Goal: Task Accomplishment & Management: Manage account settings

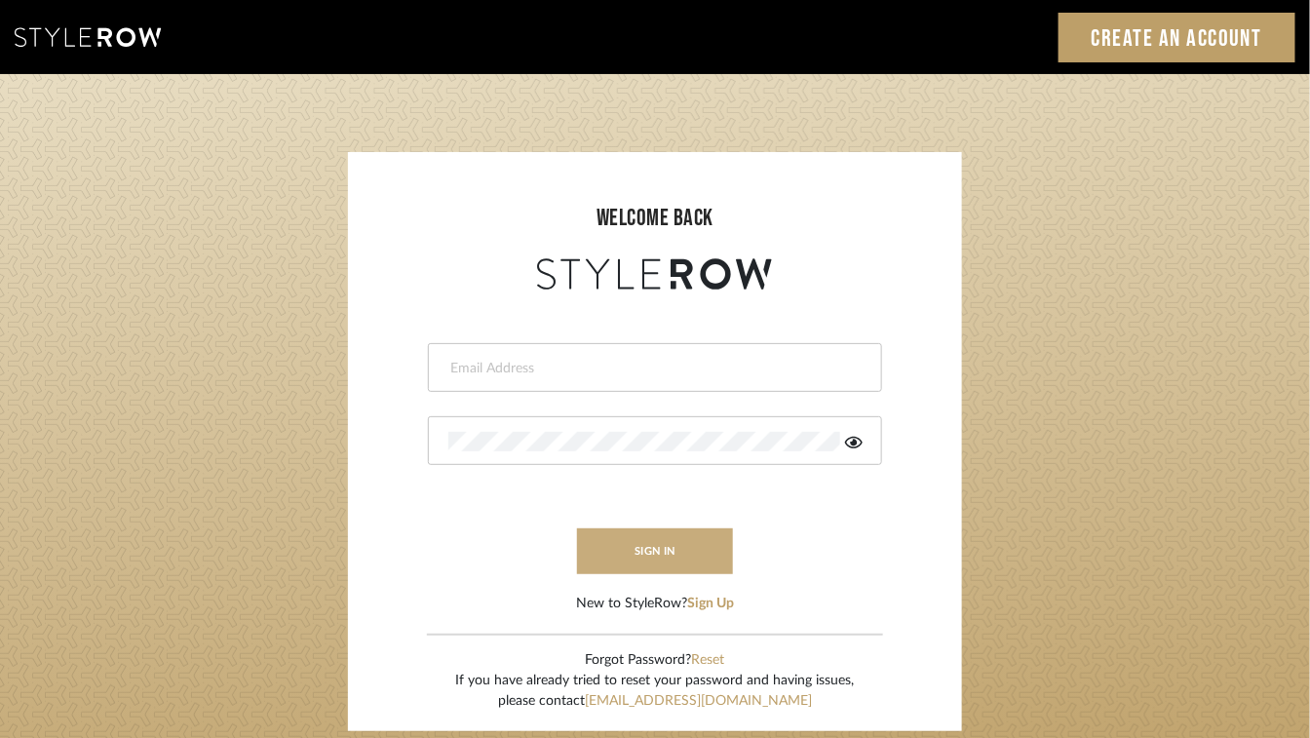
type input "[EMAIL_ADDRESS][DOMAIN_NAME]"
click at [680, 540] on button "sign in" at bounding box center [655, 551] width 156 height 46
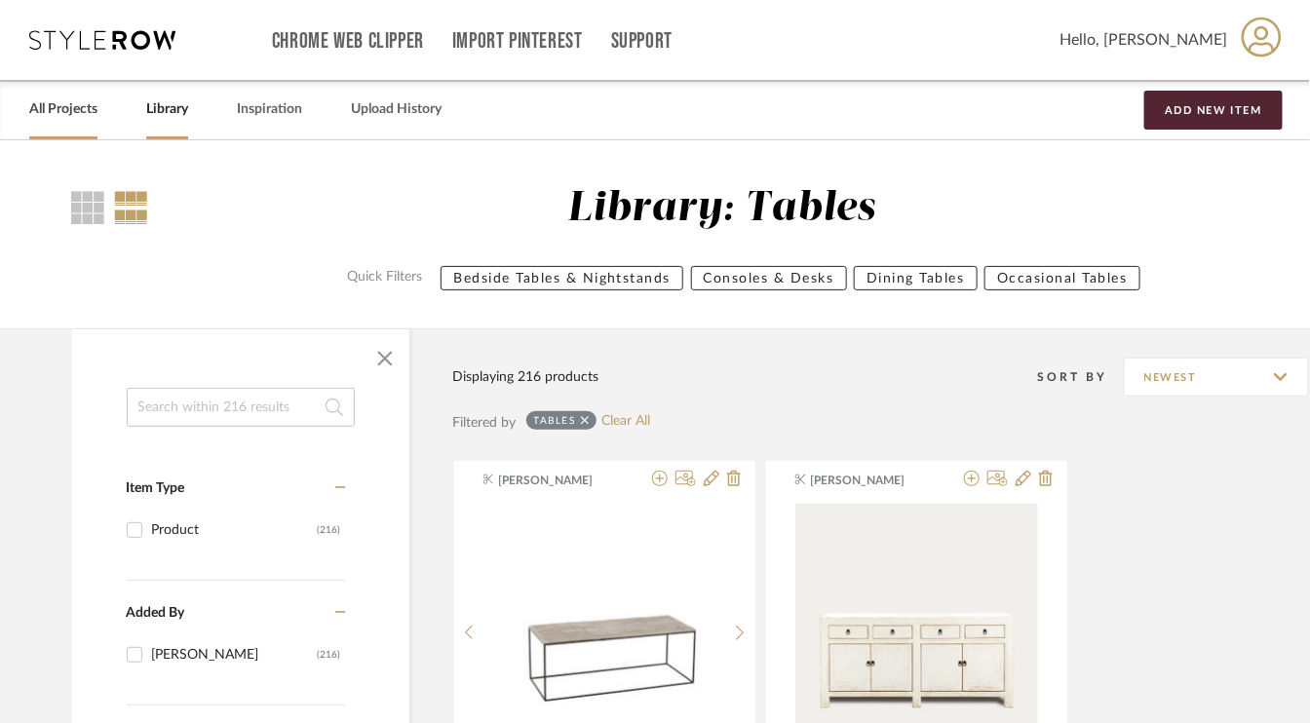
click at [38, 104] on link "All Projects" at bounding box center [63, 109] width 68 height 26
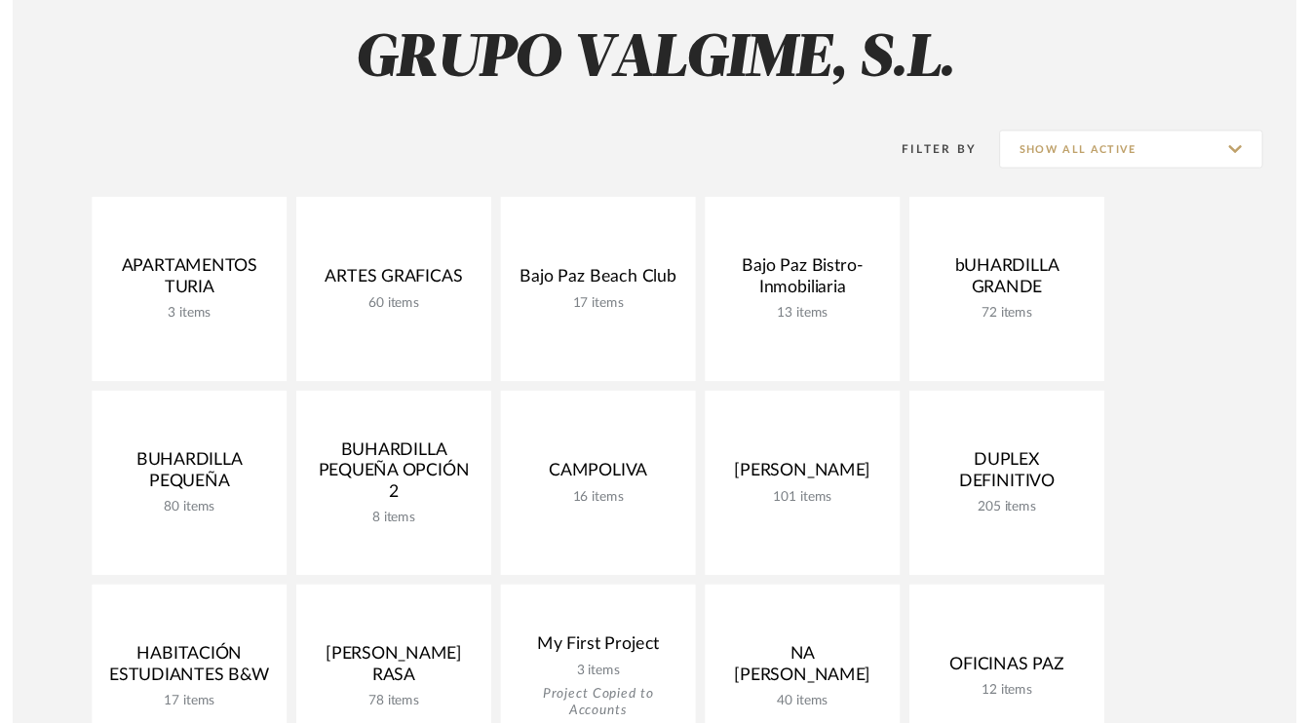
scroll to position [292, 0]
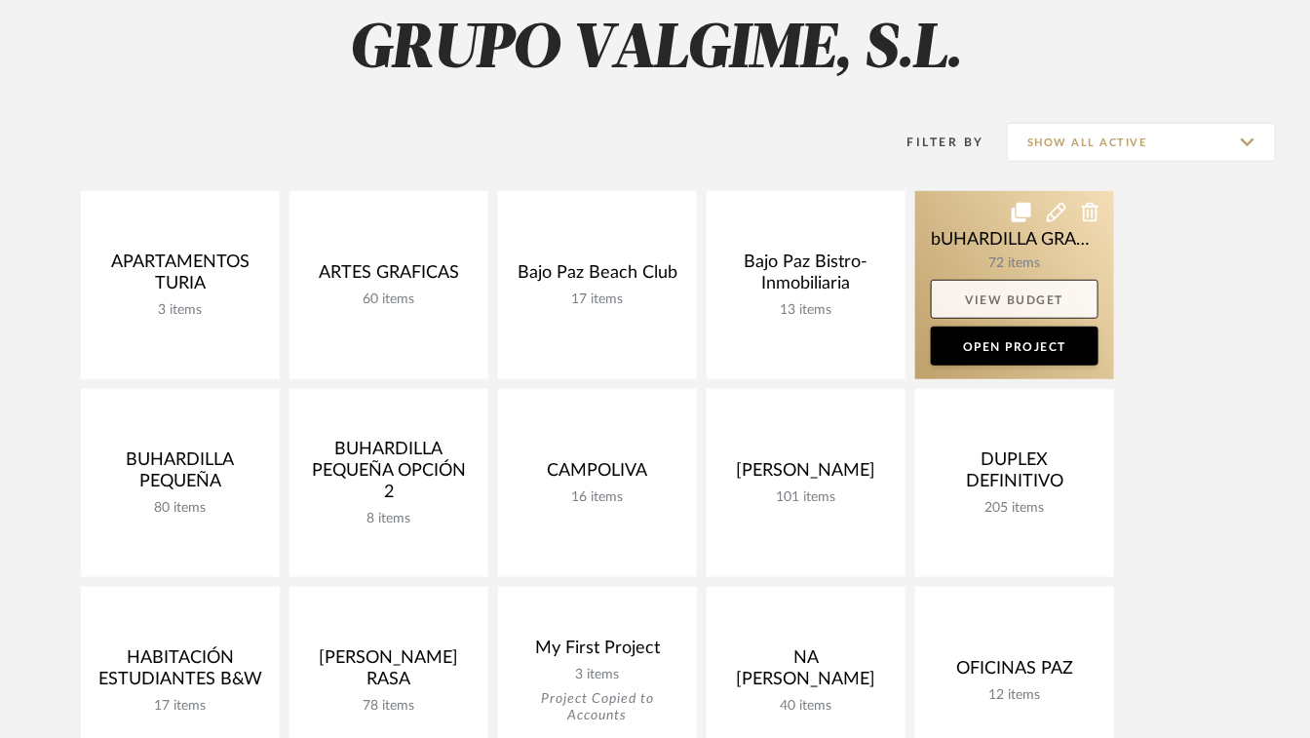
click at [1025, 300] on link "View Budget" at bounding box center [1015, 299] width 168 height 39
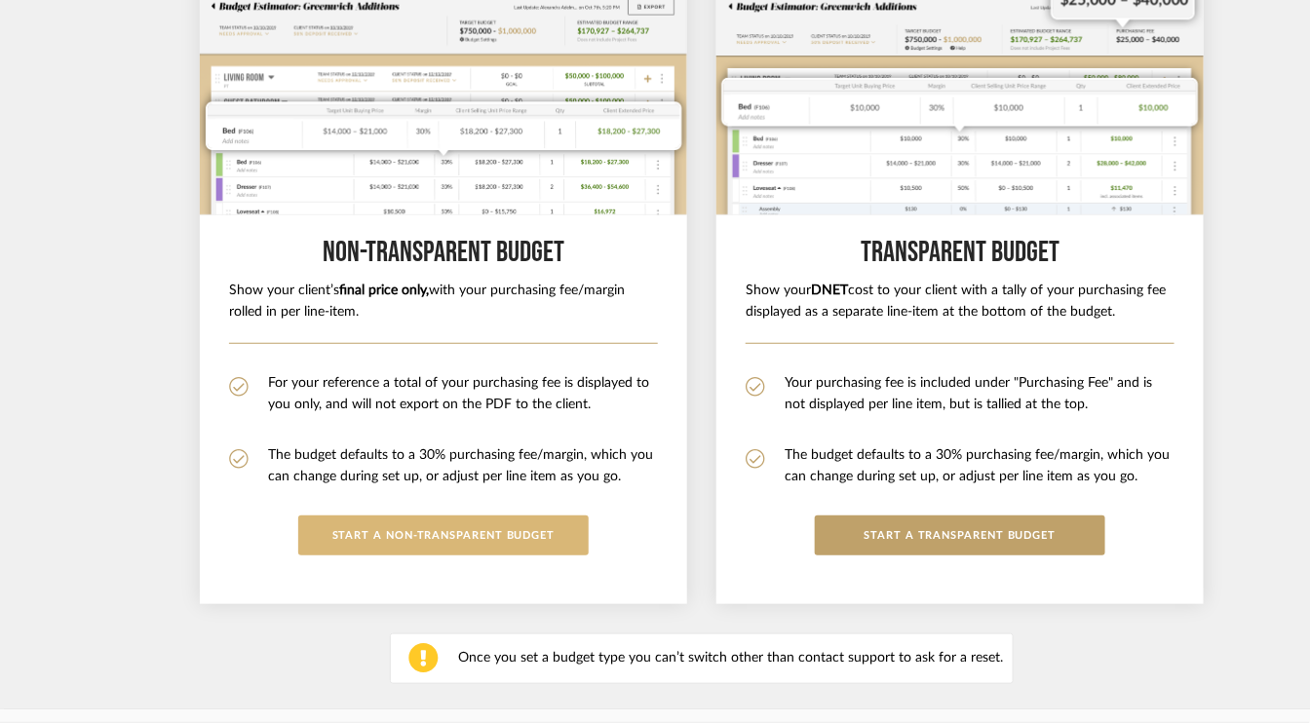
click at [465, 532] on button "START A Non-Transparent BUDGET" at bounding box center [443, 536] width 290 height 40
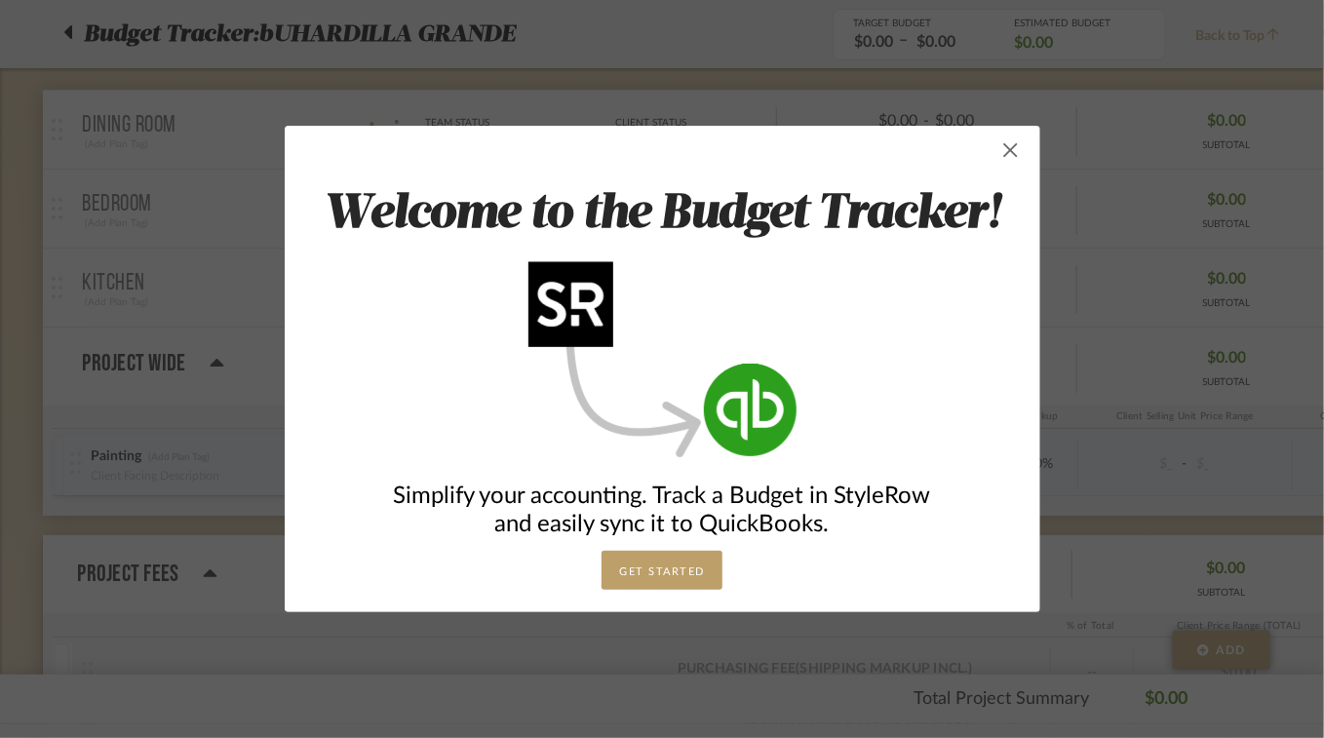
click at [991, 154] on span "button" at bounding box center [1010, 150] width 39 height 39
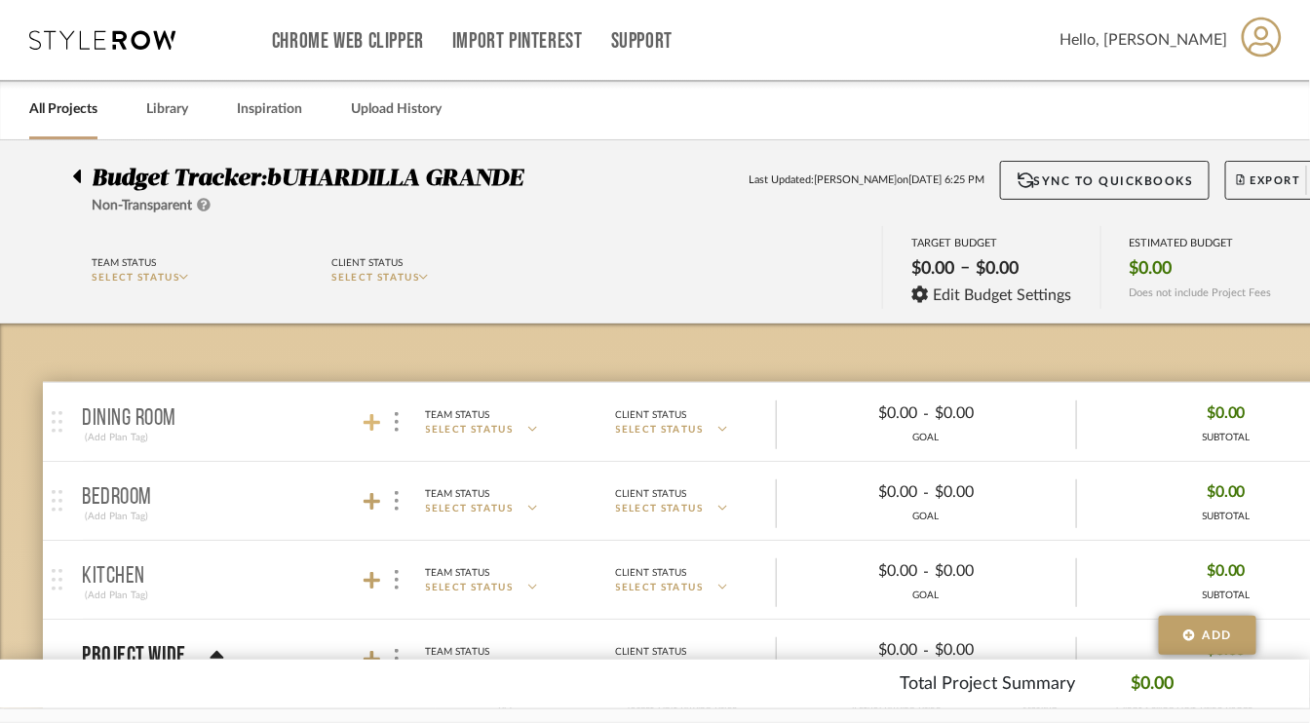
click at [371, 420] on icon at bounding box center [373, 423] width 18 height 18
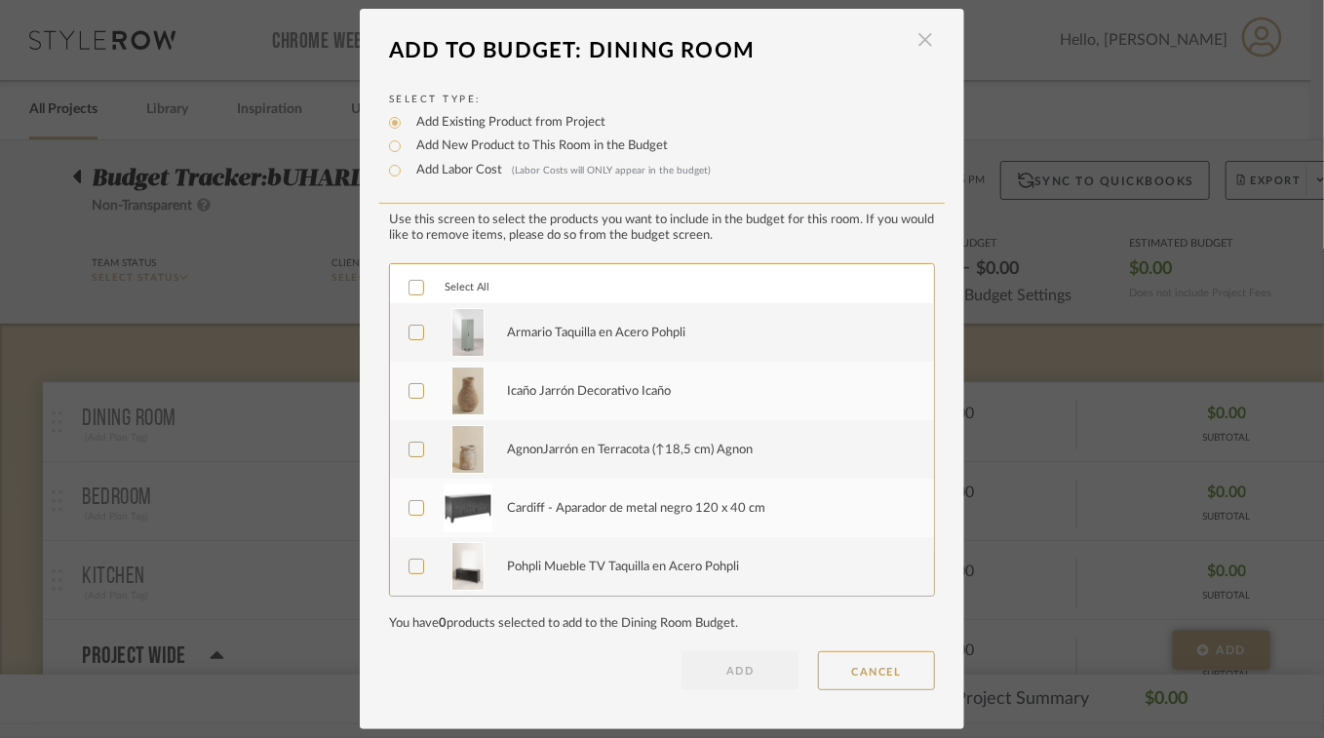
click at [926, 42] on span "button" at bounding box center [924, 39] width 39 height 39
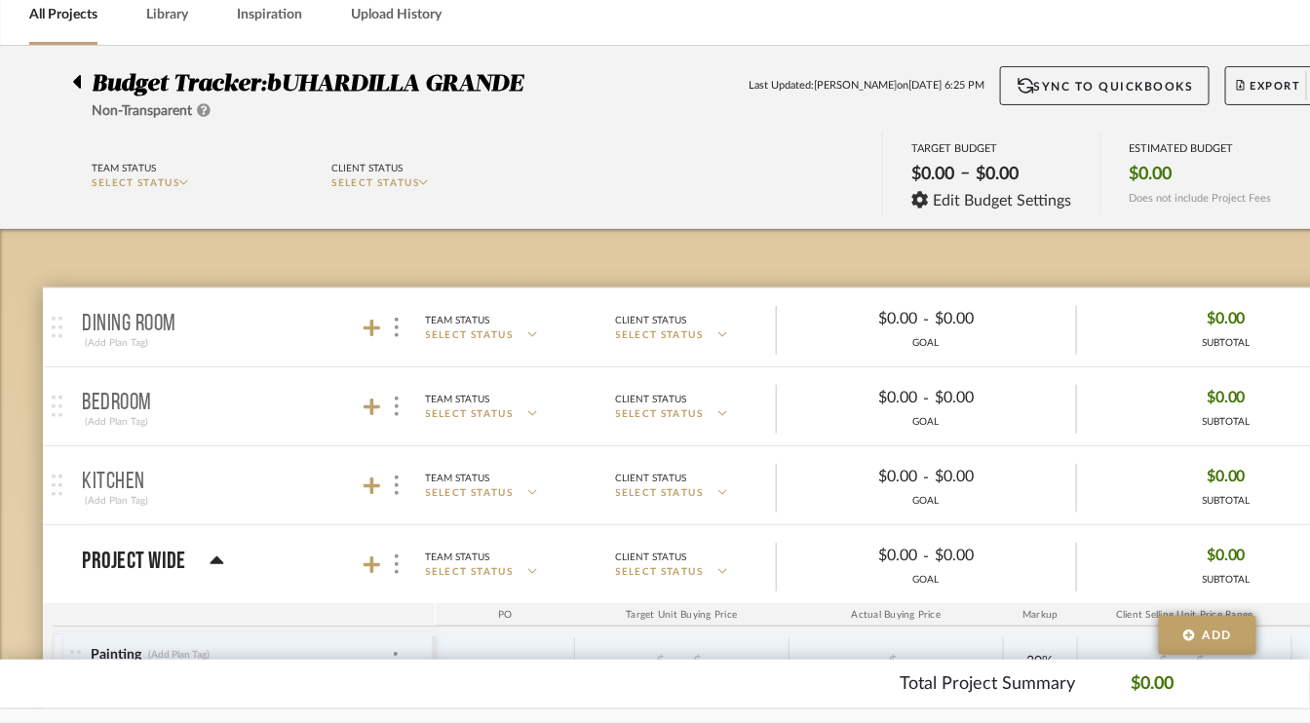
scroll to position [97, 0]
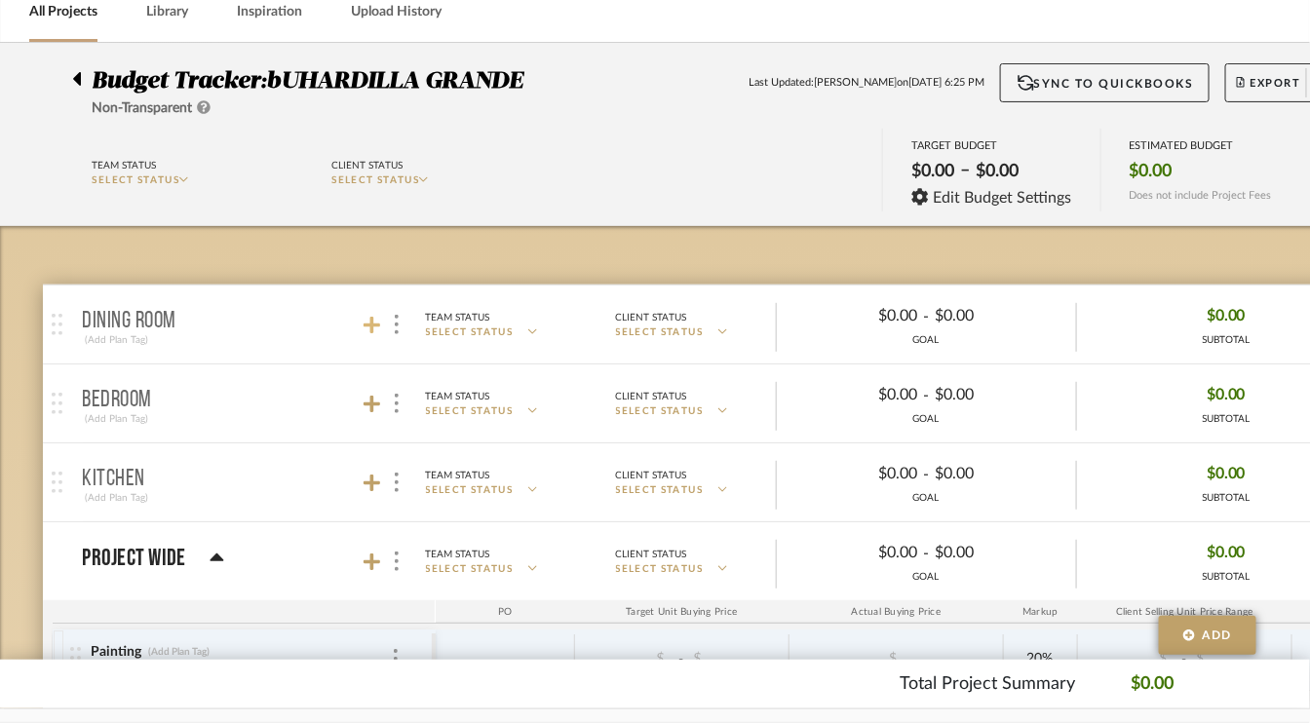
click at [375, 316] on icon at bounding box center [373, 325] width 18 height 19
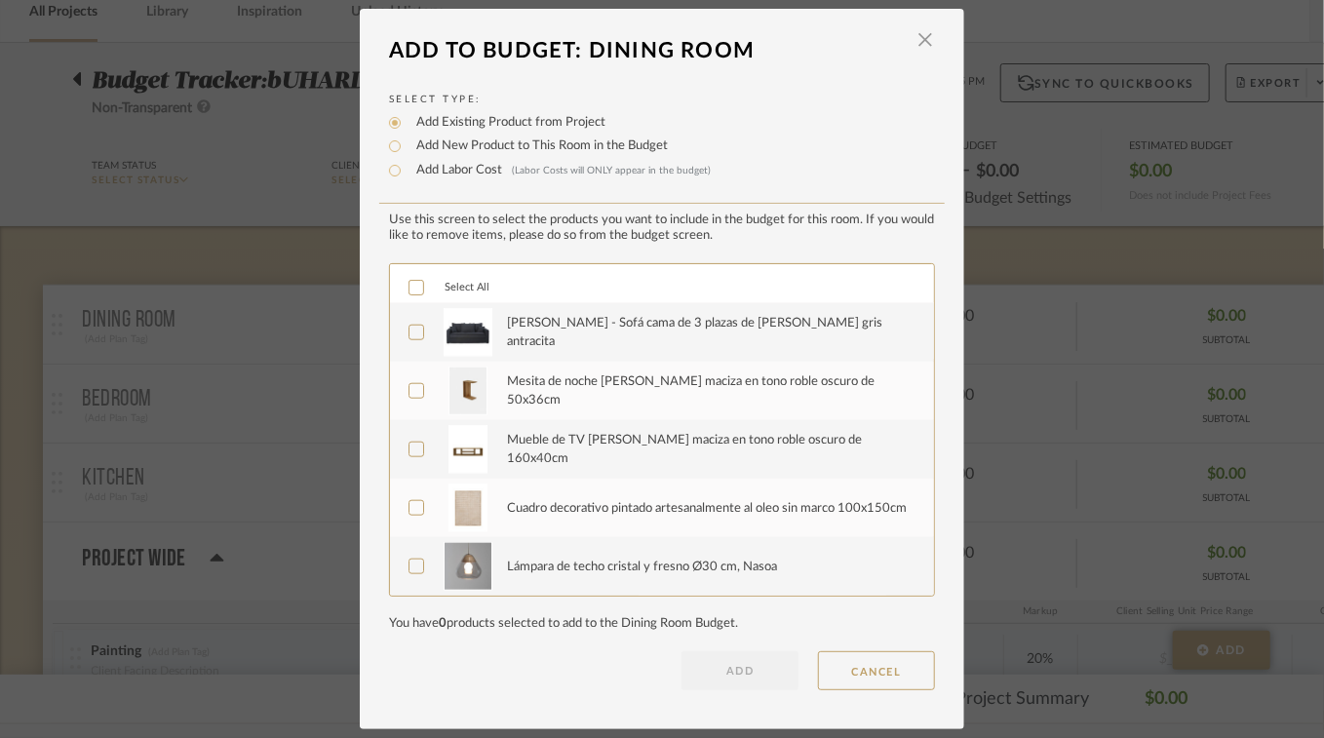
scroll to position [643, 0]
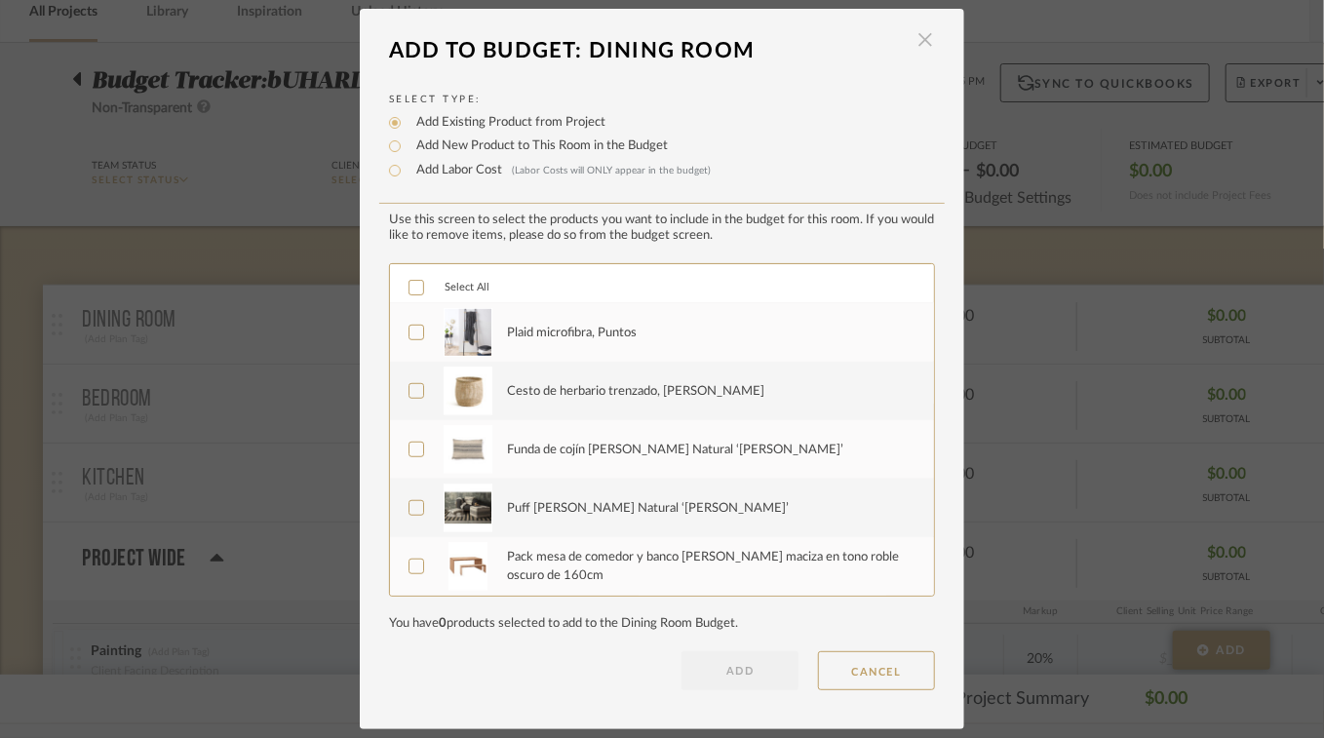
click at [921, 40] on span "button" at bounding box center [924, 39] width 39 height 39
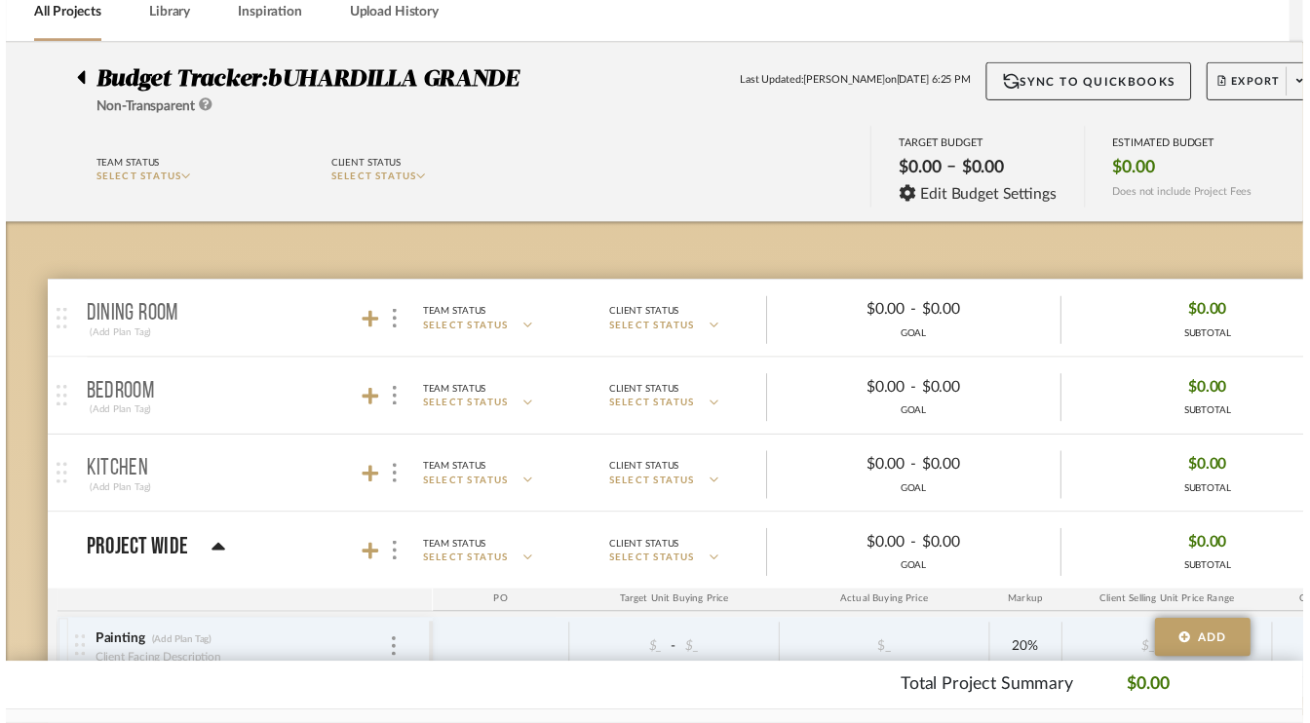
scroll to position [97, 0]
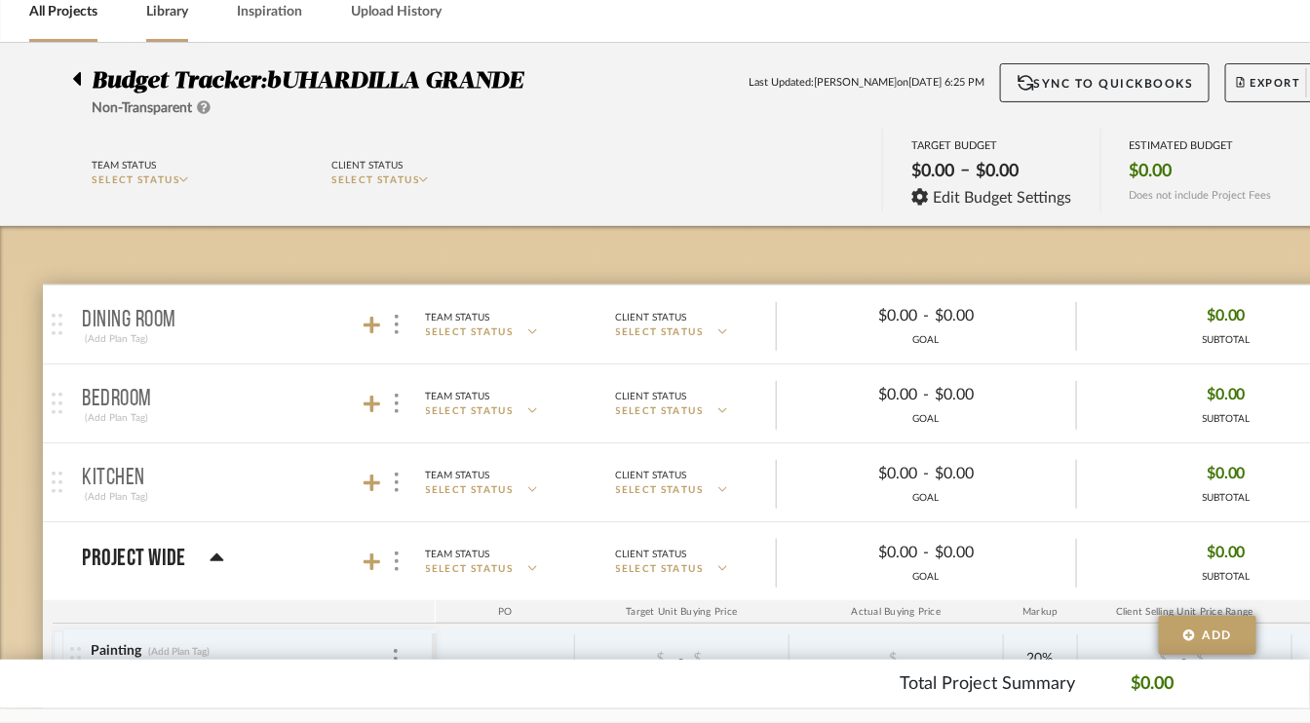
click at [170, 15] on link "Library" at bounding box center [167, 12] width 42 height 26
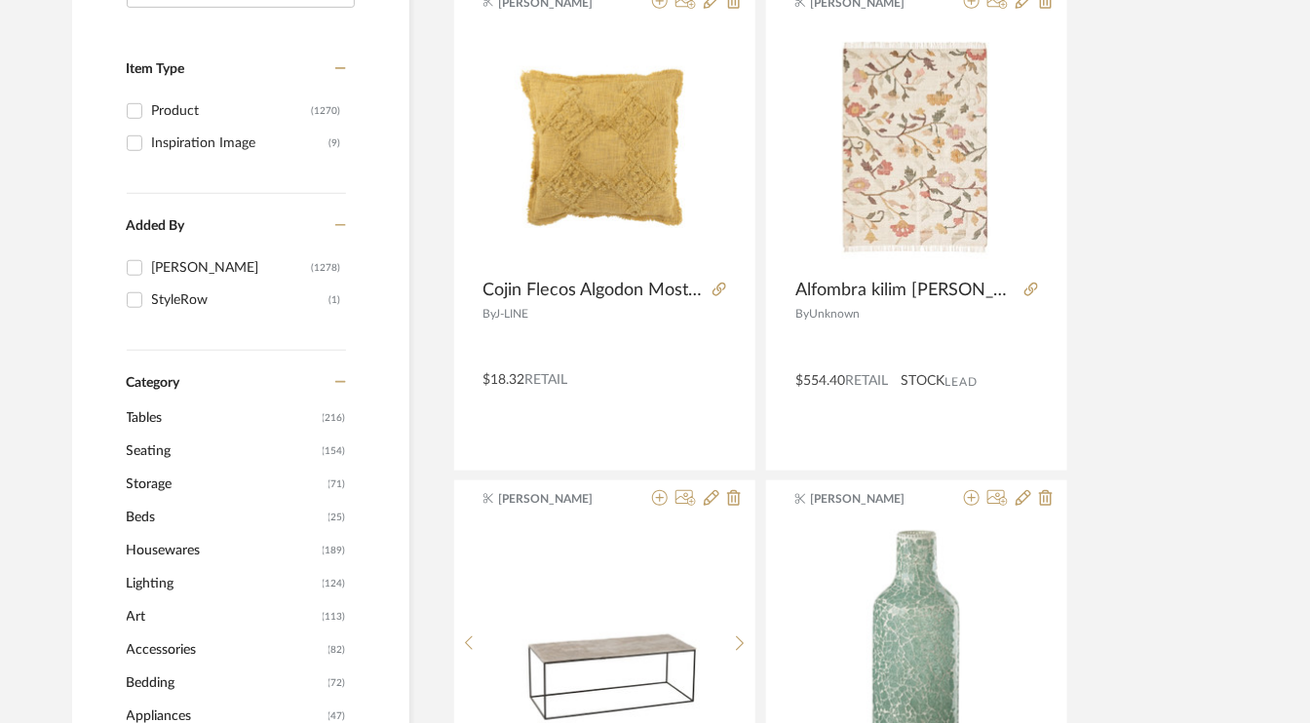
scroll to position [390, 0]
click at [136, 482] on span "Storage" at bounding box center [225, 484] width 197 height 33
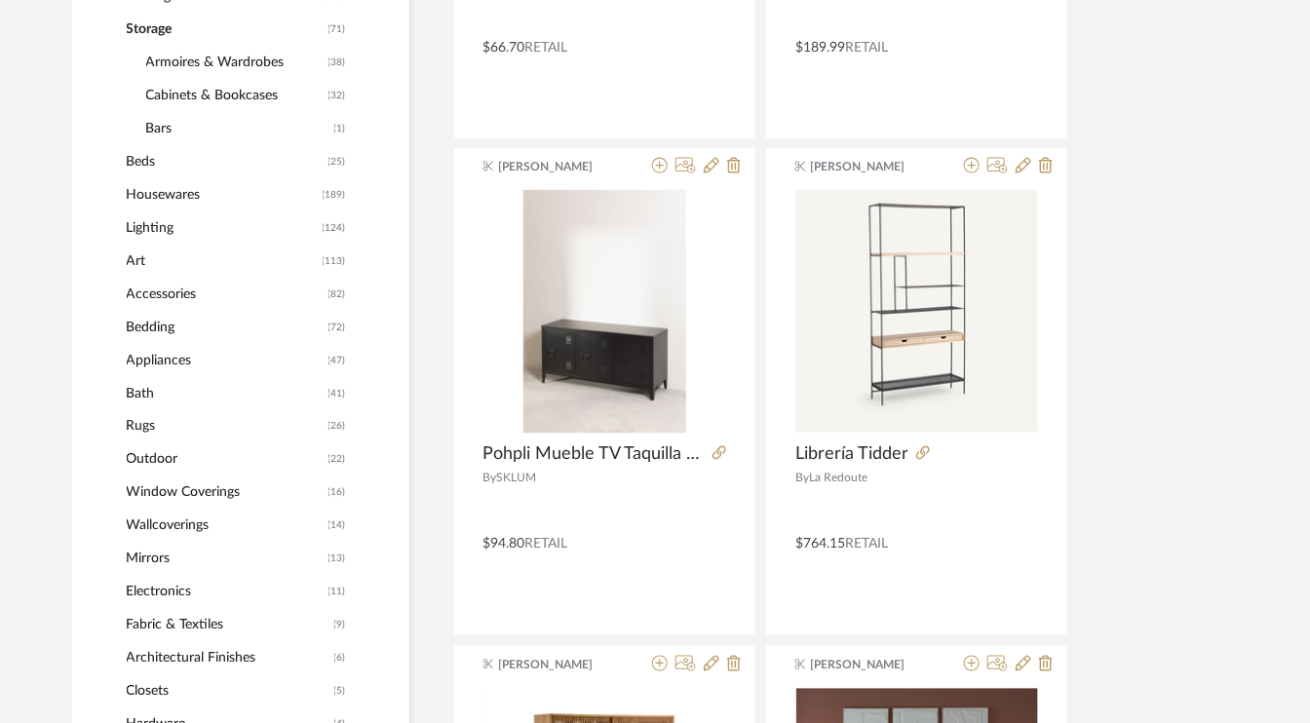
scroll to position [809, 0]
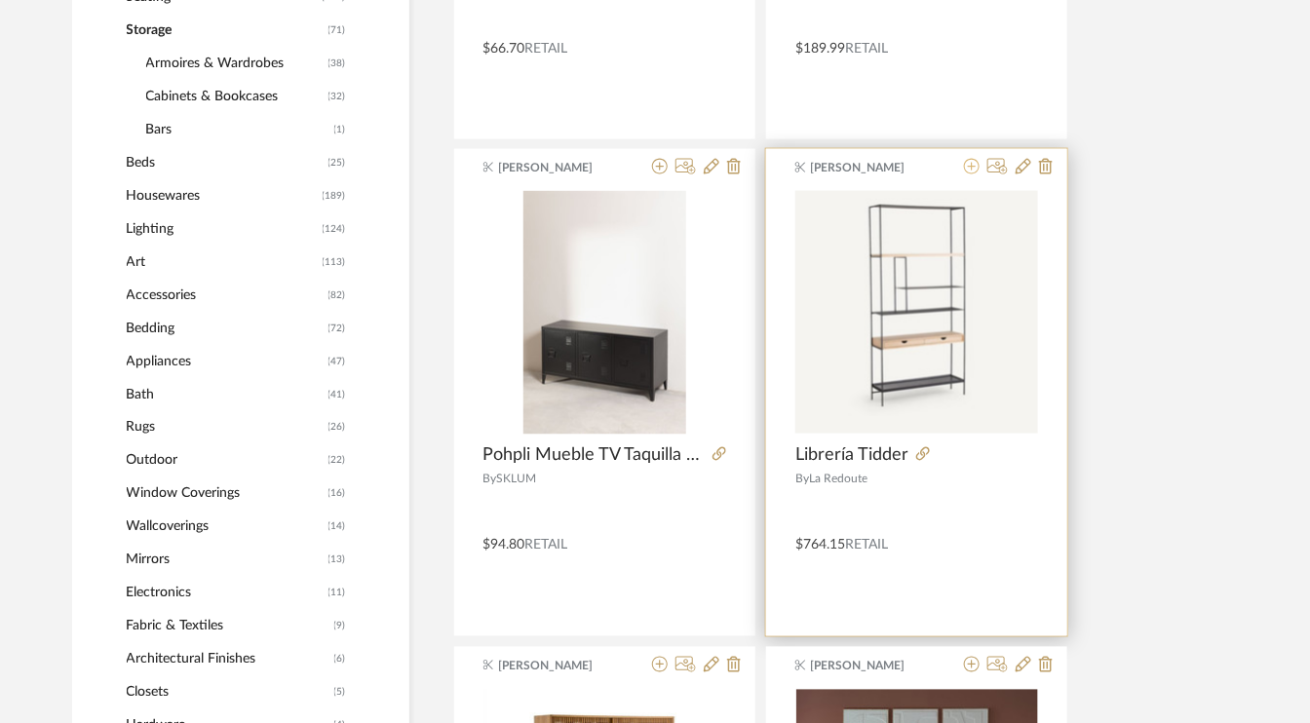
click at [974, 168] on icon at bounding box center [972, 167] width 16 height 16
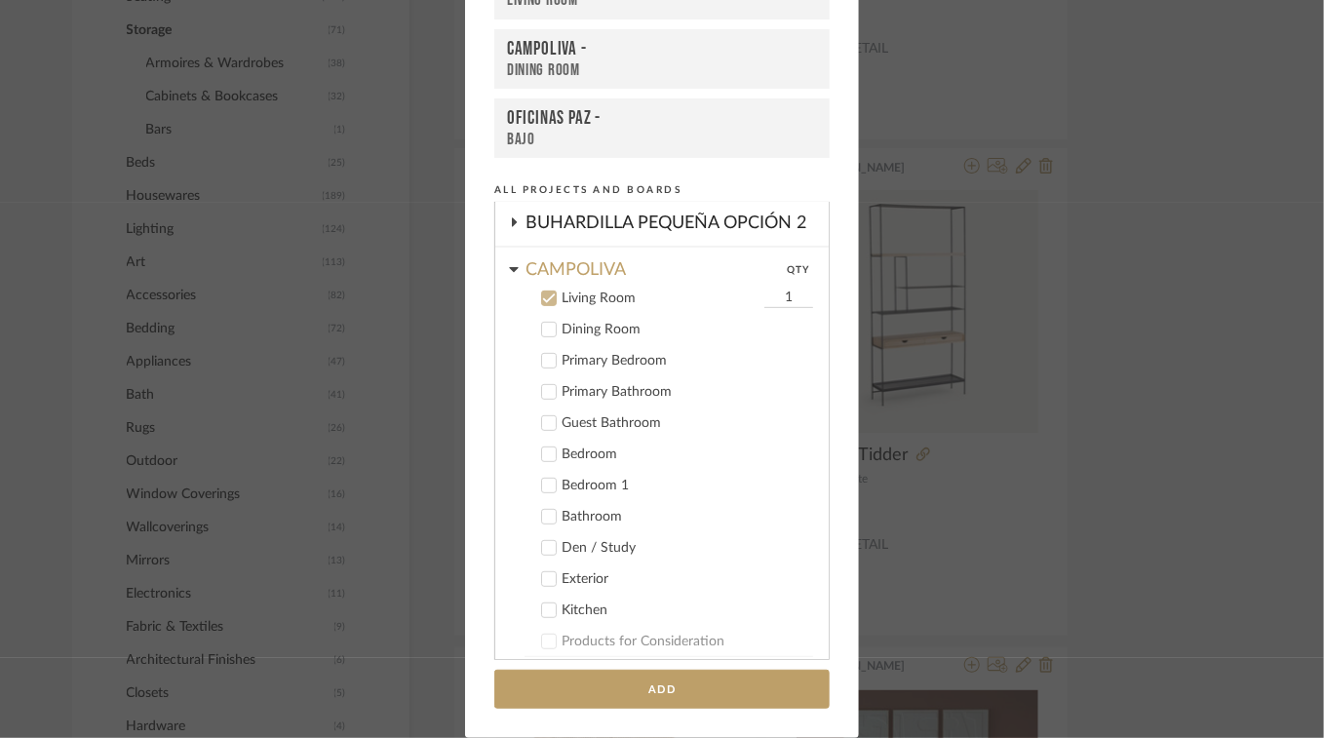
scroll to position [403, 0]
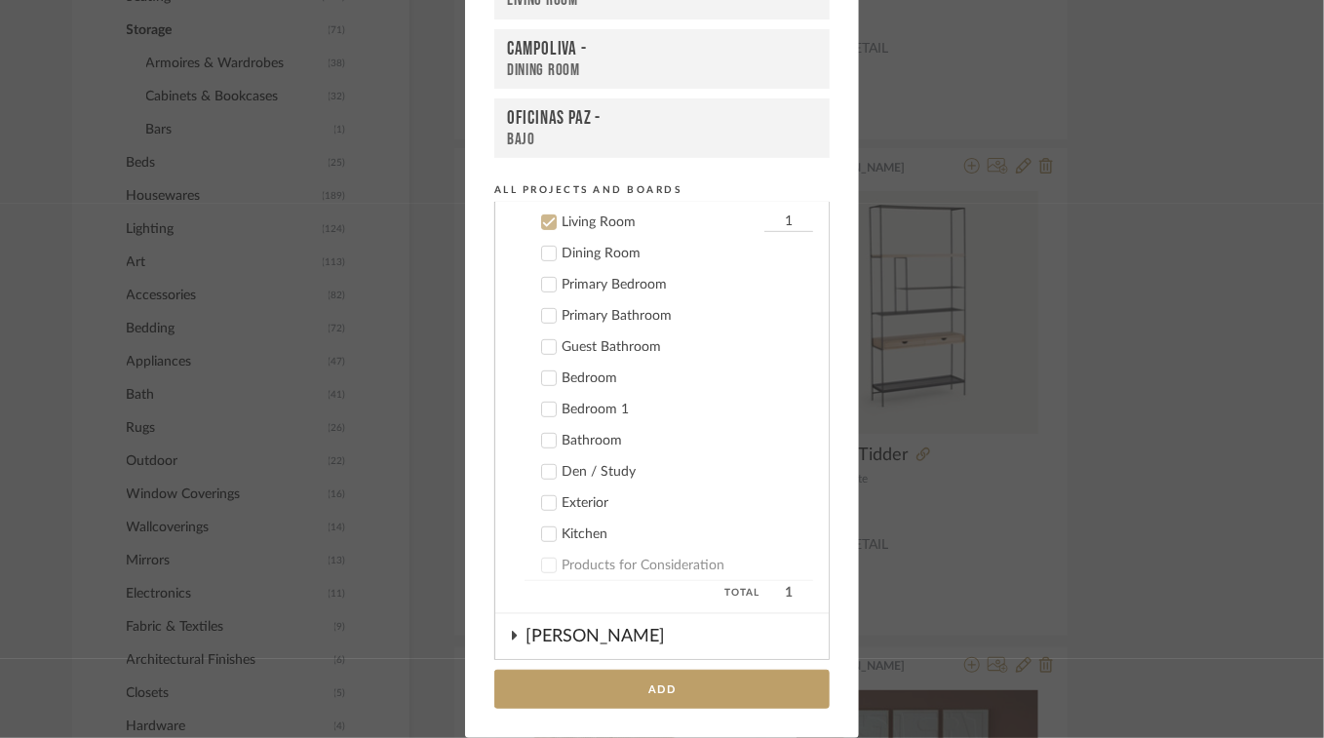
click at [1203, 91] on div "Add to Projects Recent Projects, Rooms, or Boards CAMPOLIVA - Living Room CAMPO…" at bounding box center [662, 369] width 1324 height 738
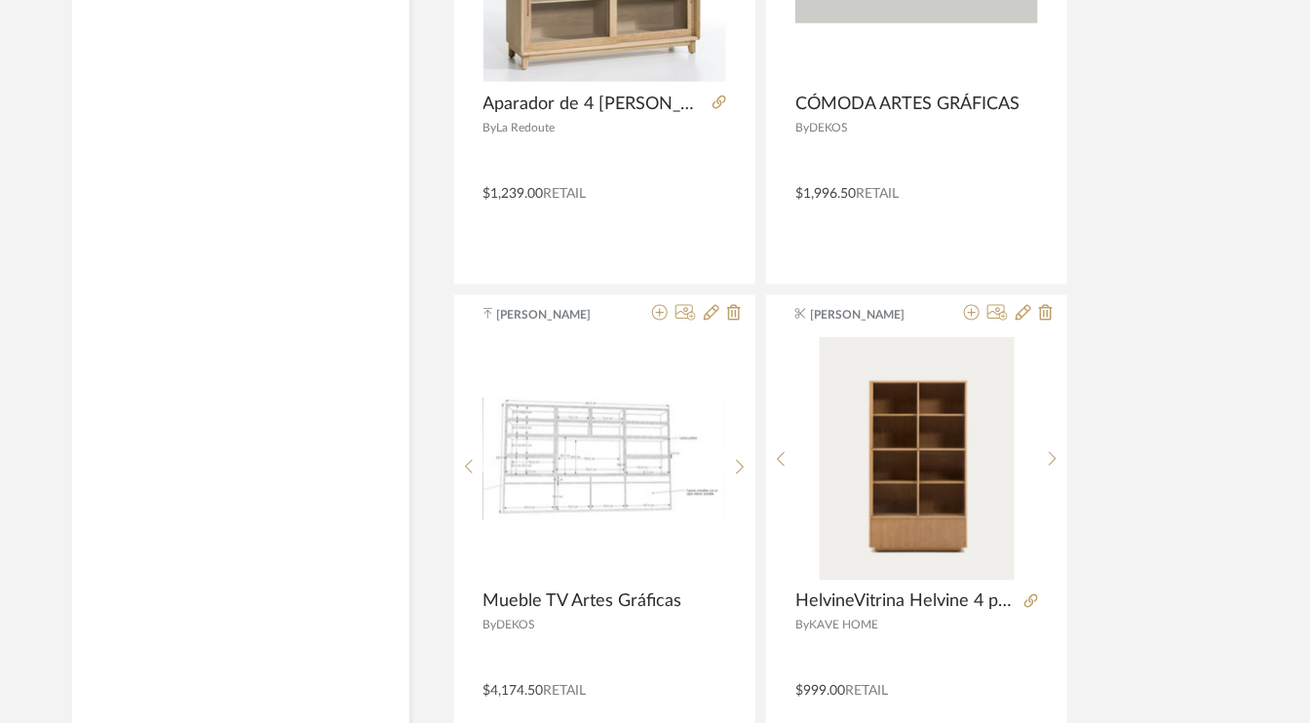
scroll to position [3148, 0]
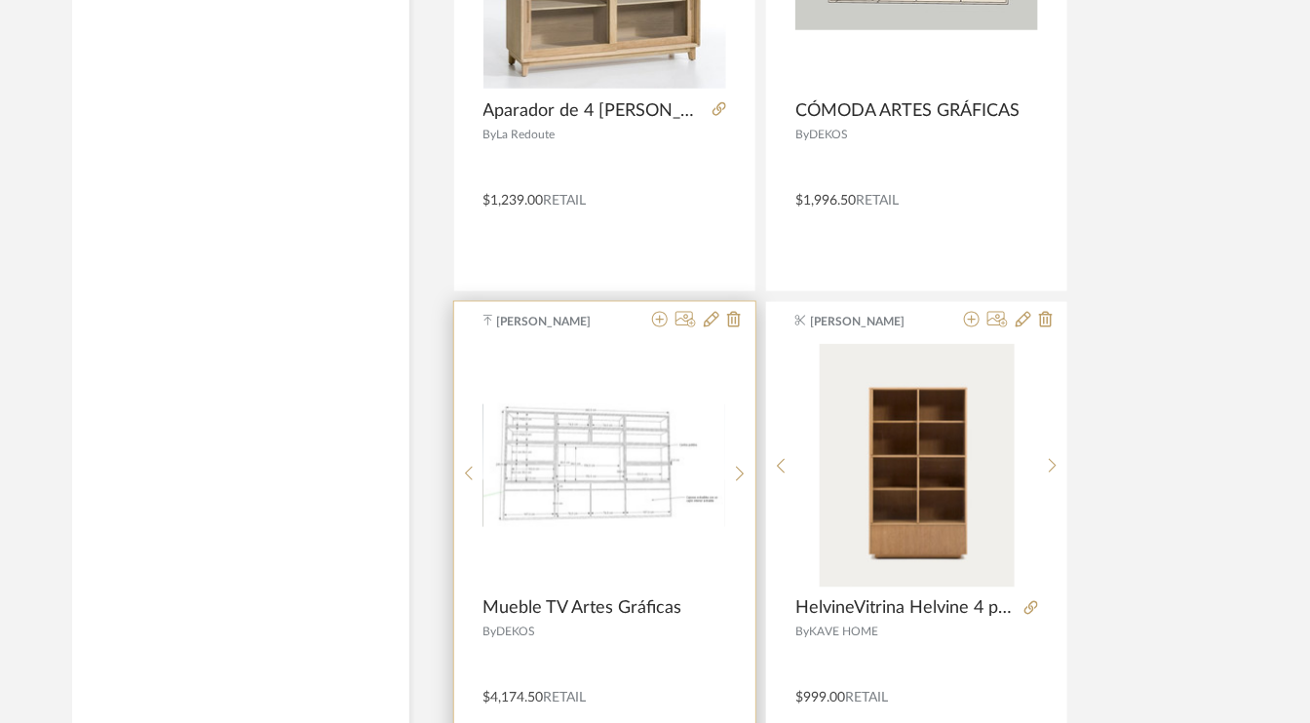
click at [589, 486] on img "0" at bounding box center [604, 465] width 242 height 125
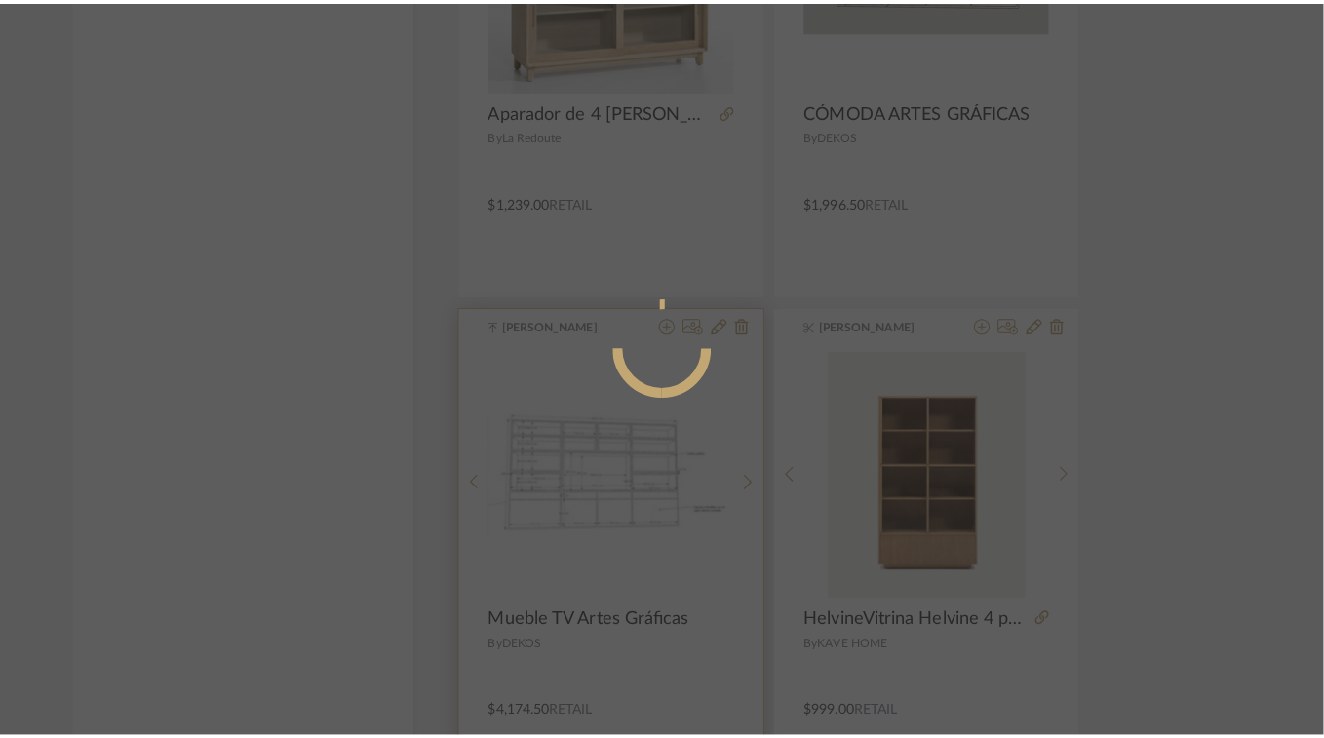
scroll to position [0, 0]
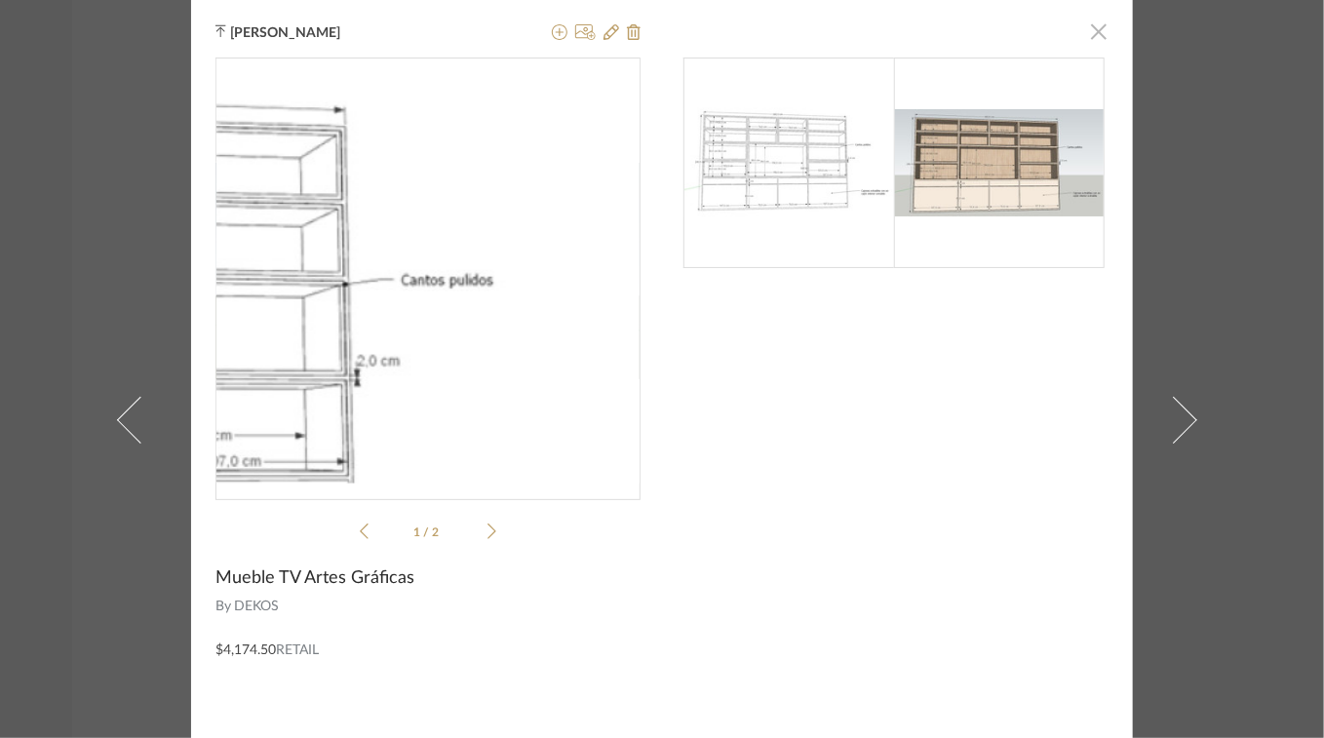
click at [1094, 32] on span "button" at bounding box center [1098, 31] width 39 height 39
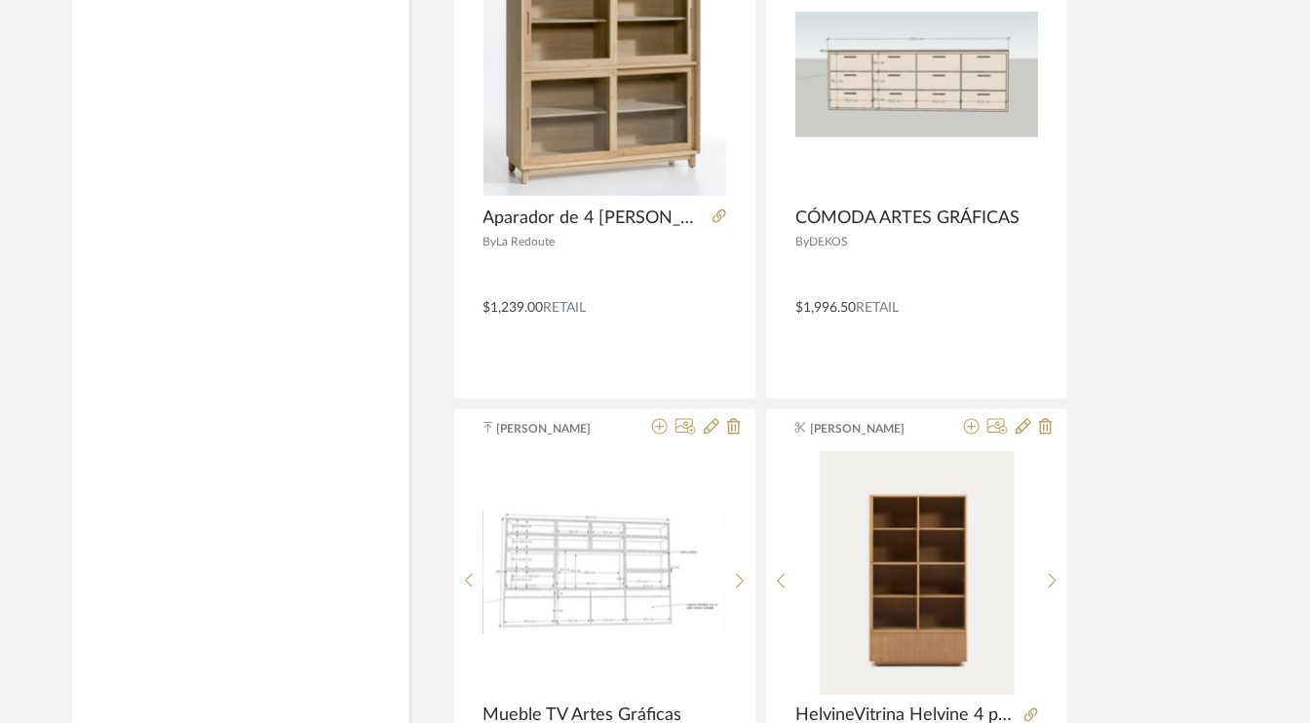
scroll to position [2729, 0]
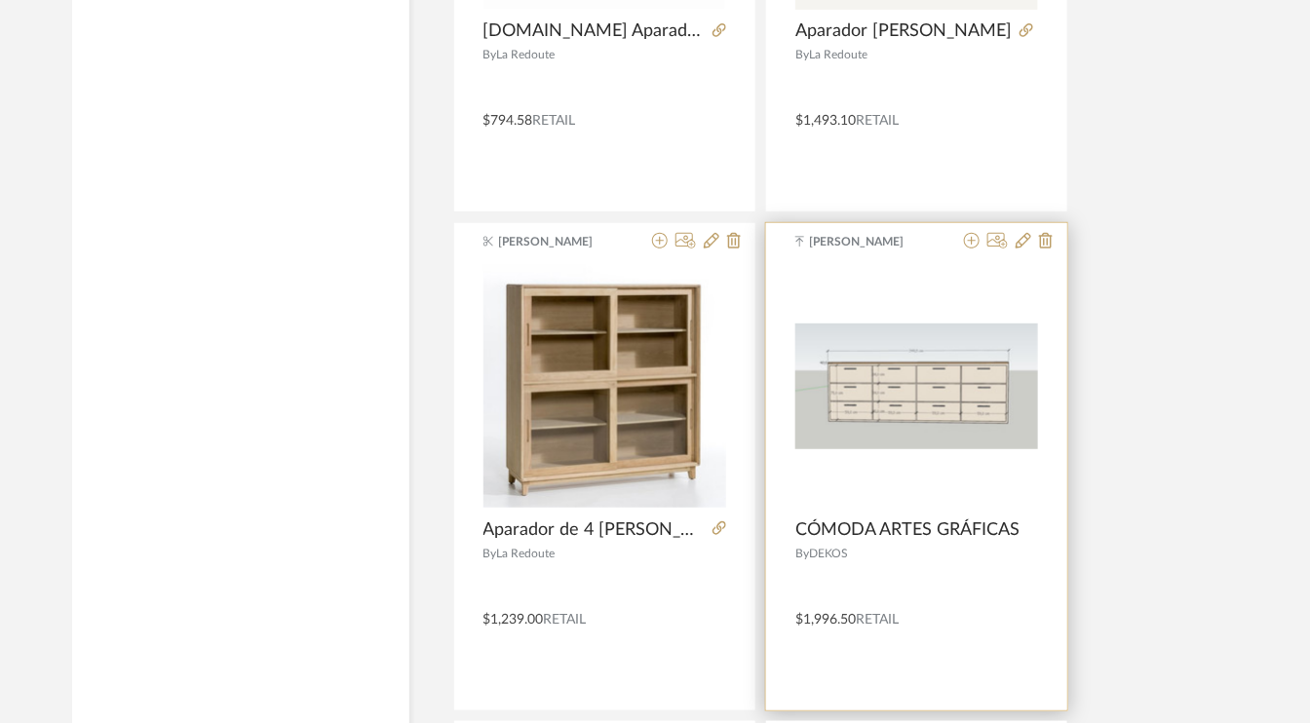
click at [988, 395] on img "0" at bounding box center [916, 387] width 243 height 126
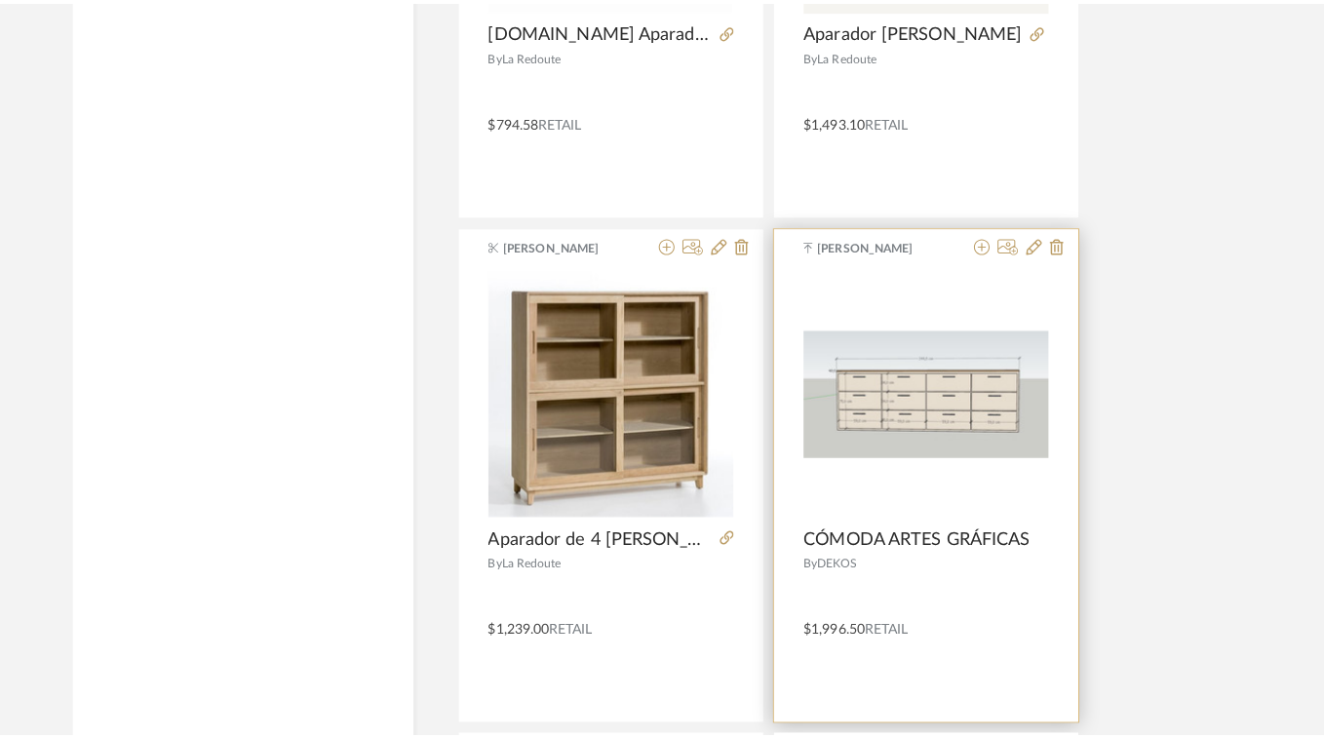
scroll to position [0, 0]
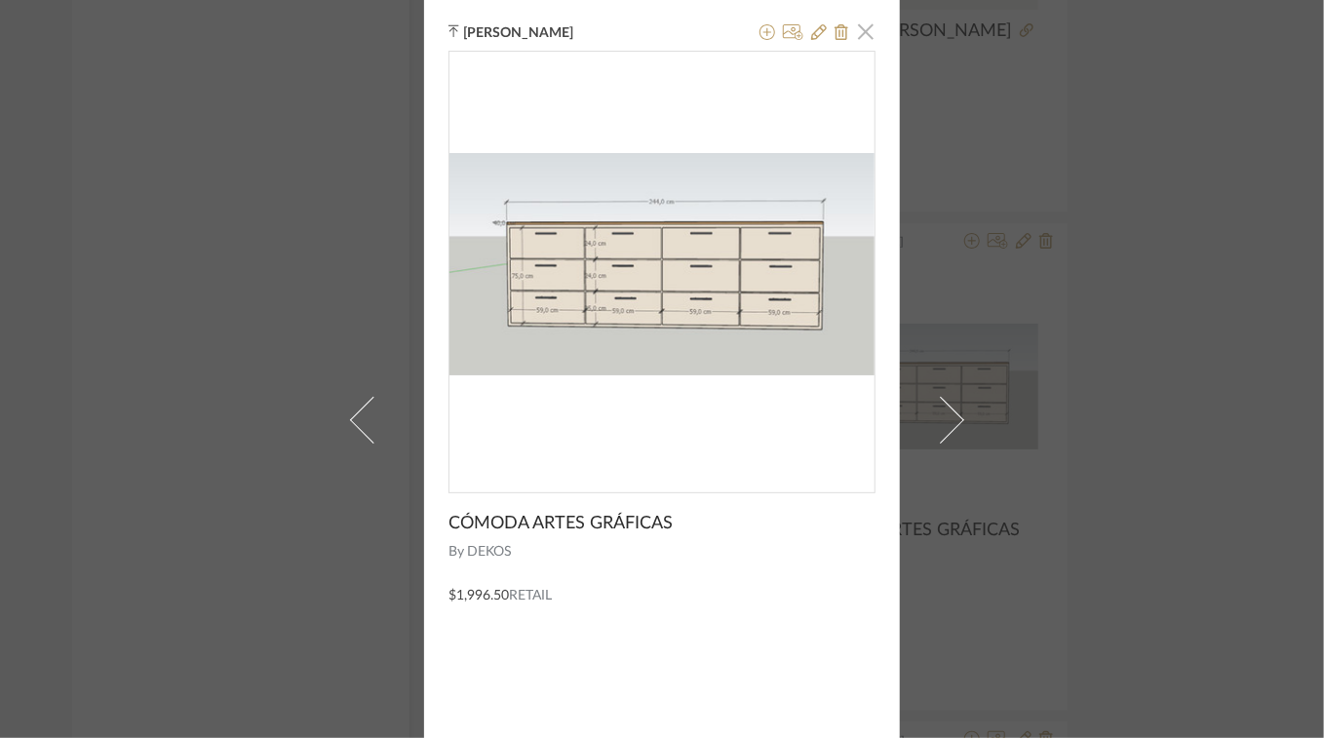
click at [867, 35] on span "button" at bounding box center [865, 31] width 39 height 39
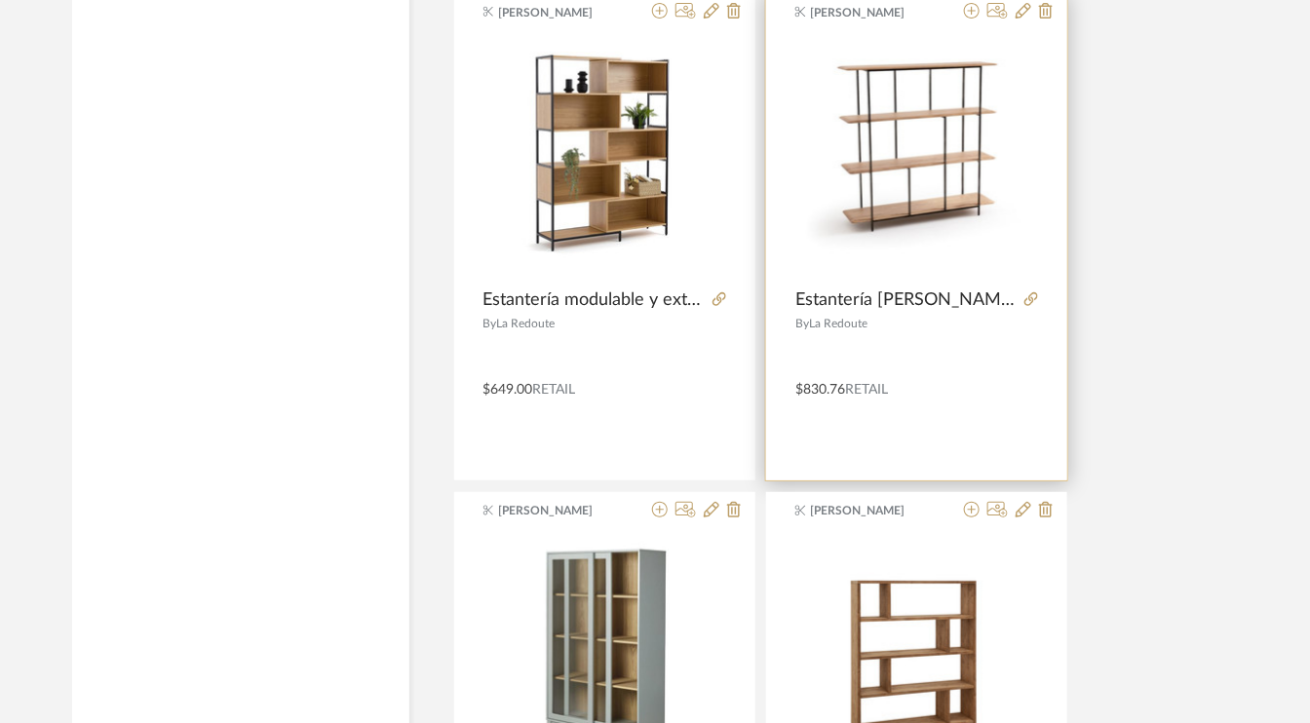
scroll to position [7309, 0]
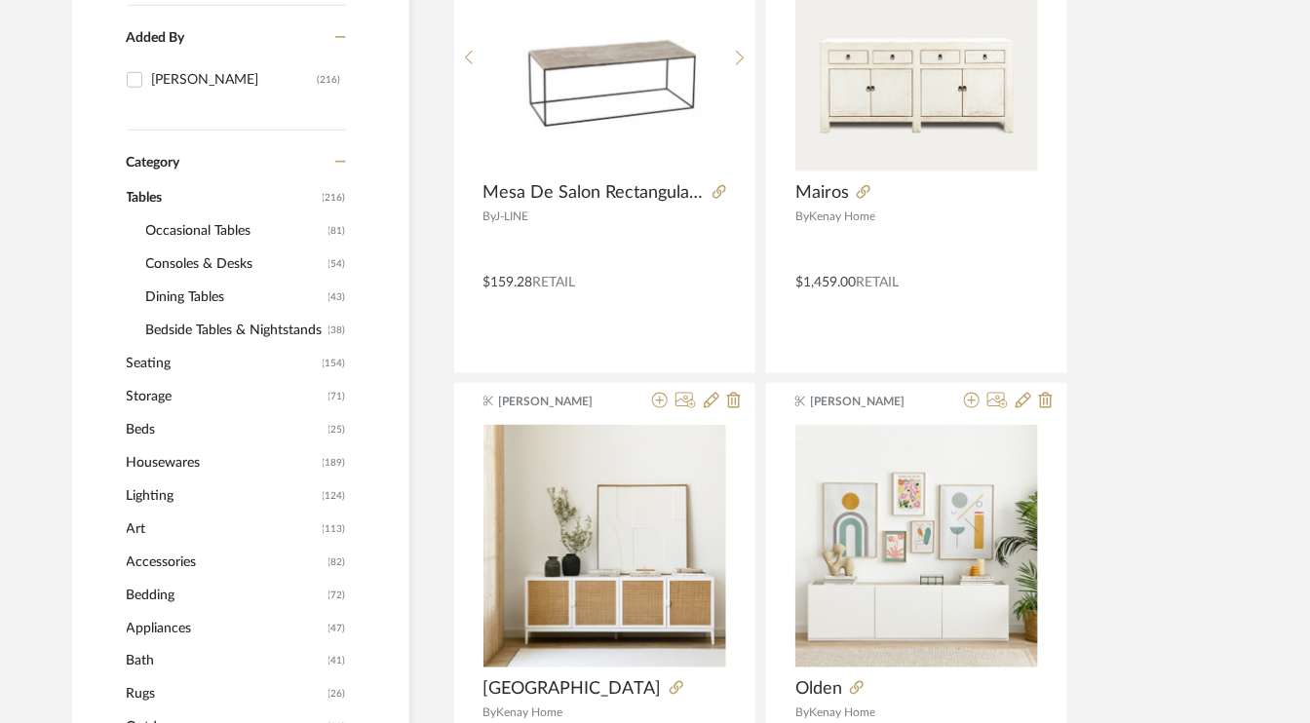
scroll to position [585, 0]
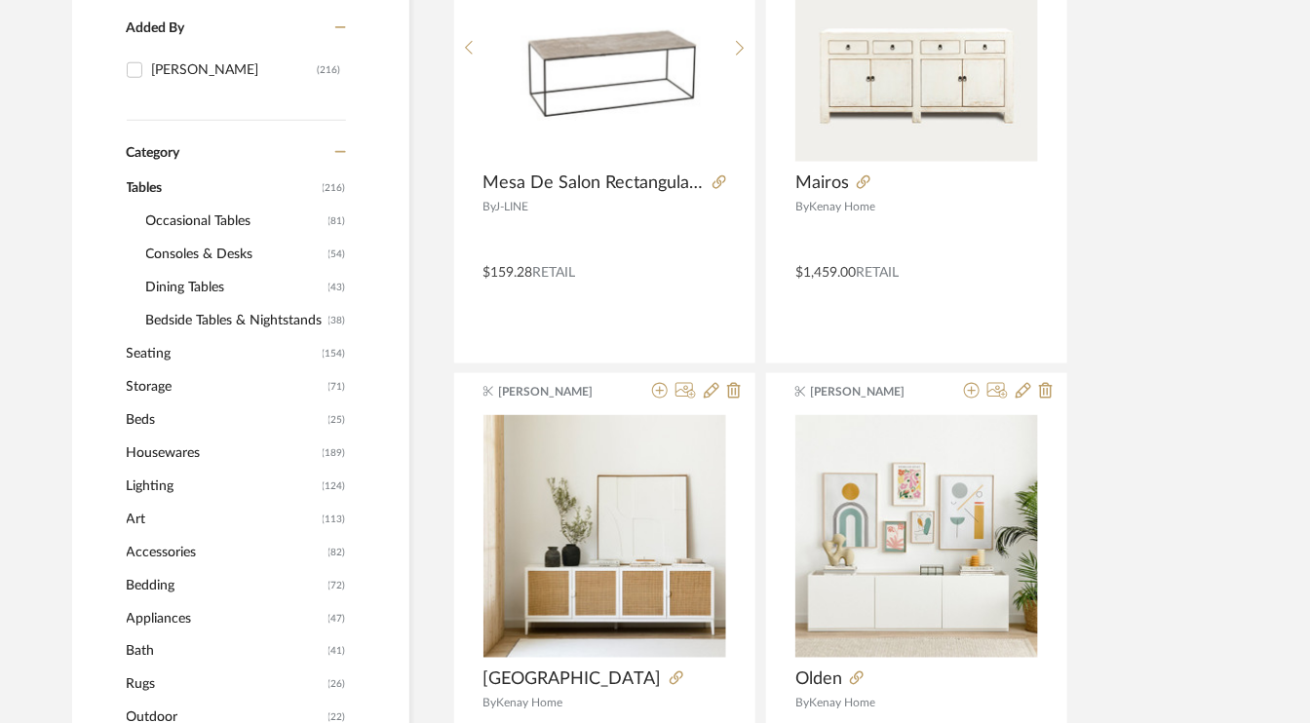
click at [167, 362] on span "Seating" at bounding box center [222, 353] width 191 height 33
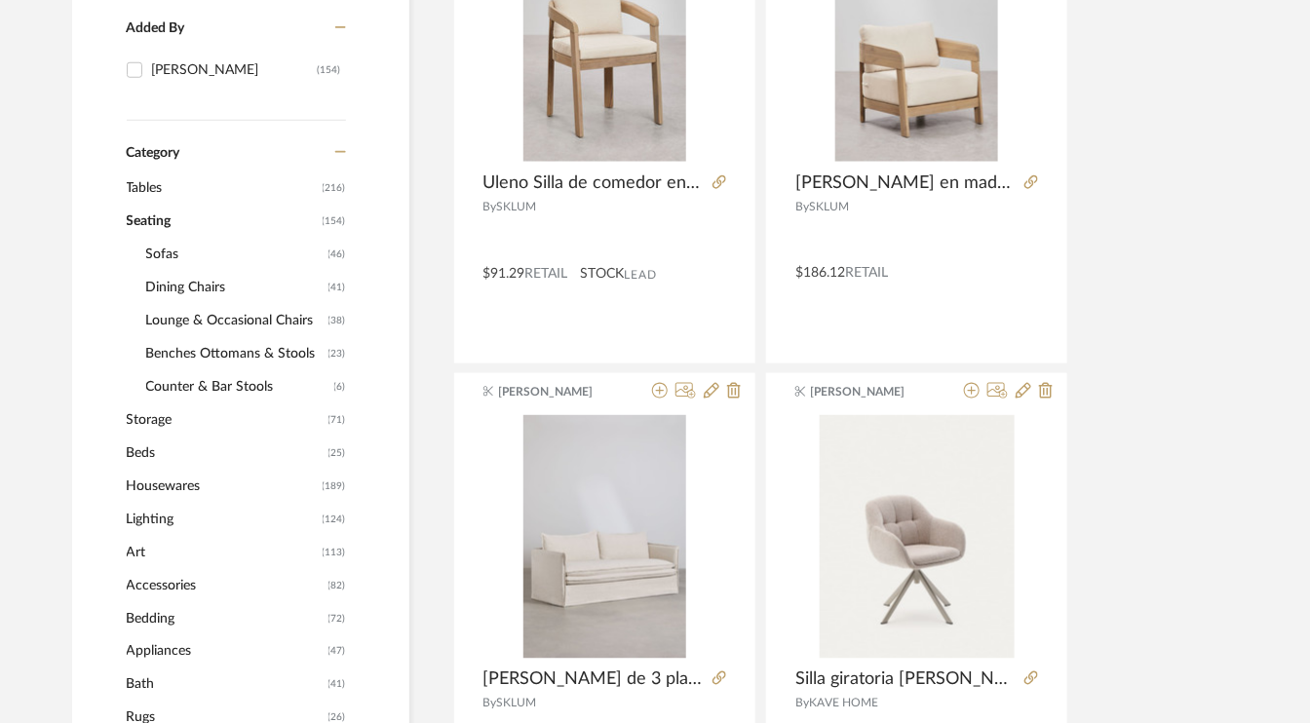
click at [185, 249] on span "Sofas" at bounding box center [234, 254] width 177 height 33
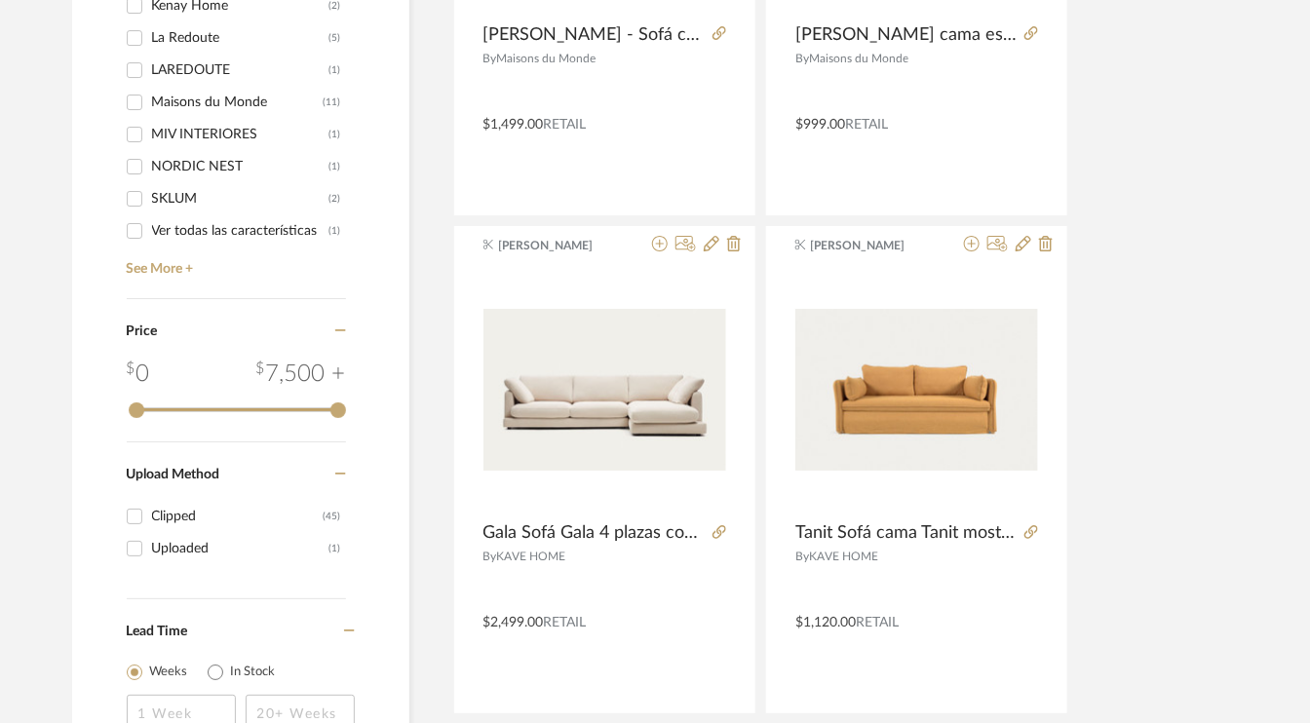
scroll to position [2242, 0]
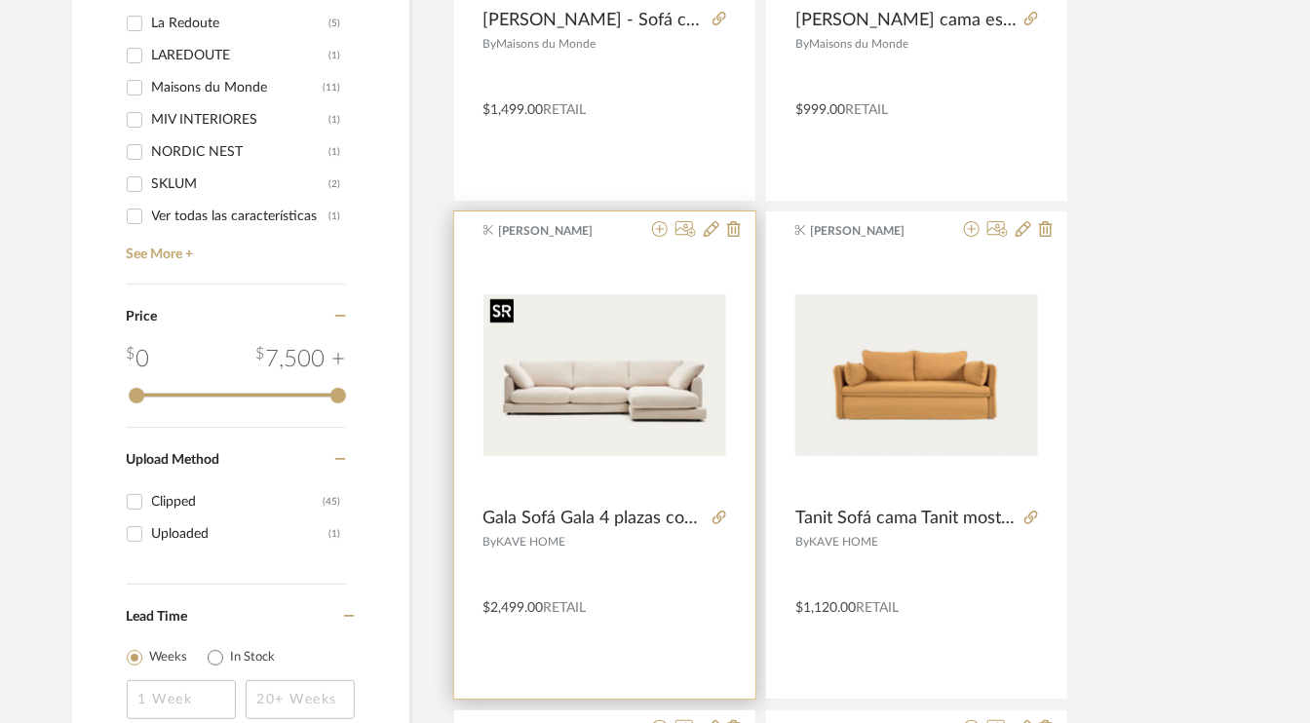
click at [590, 394] on img "0" at bounding box center [604, 375] width 243 height 162
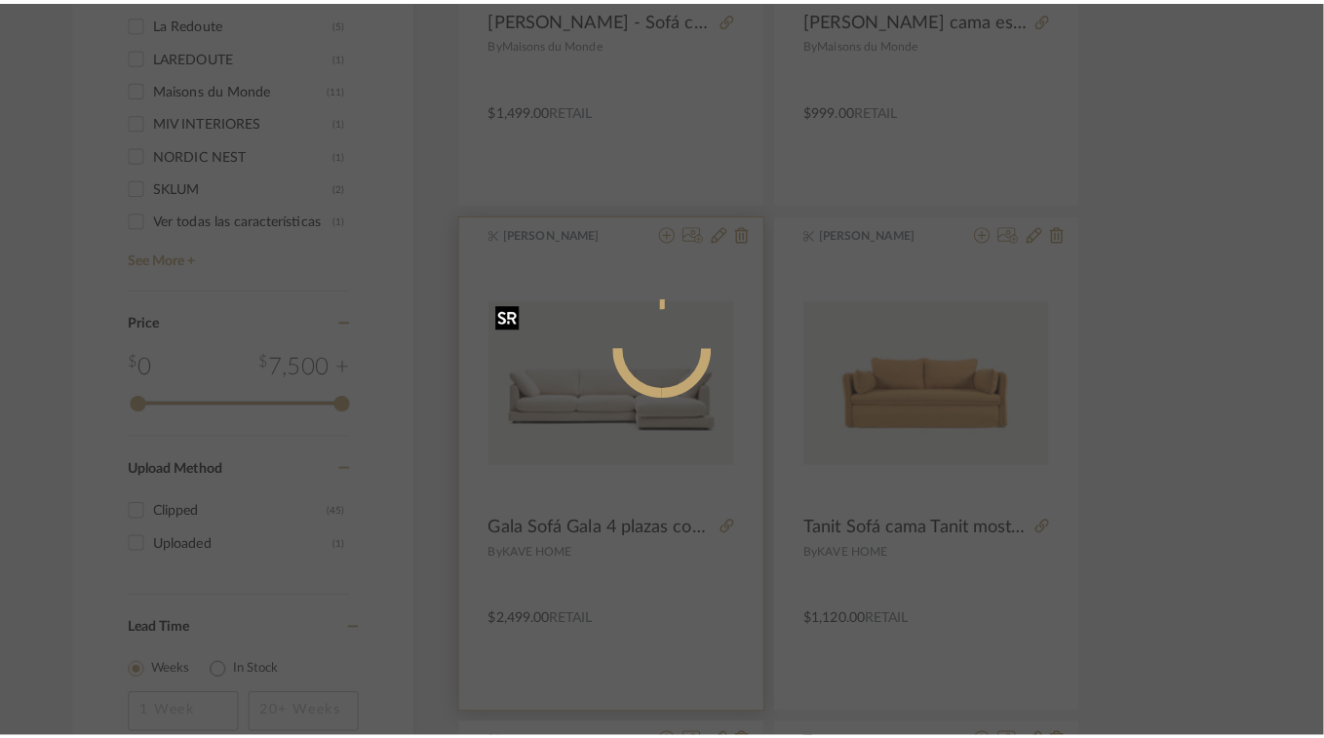
scroll to position [0, 0]
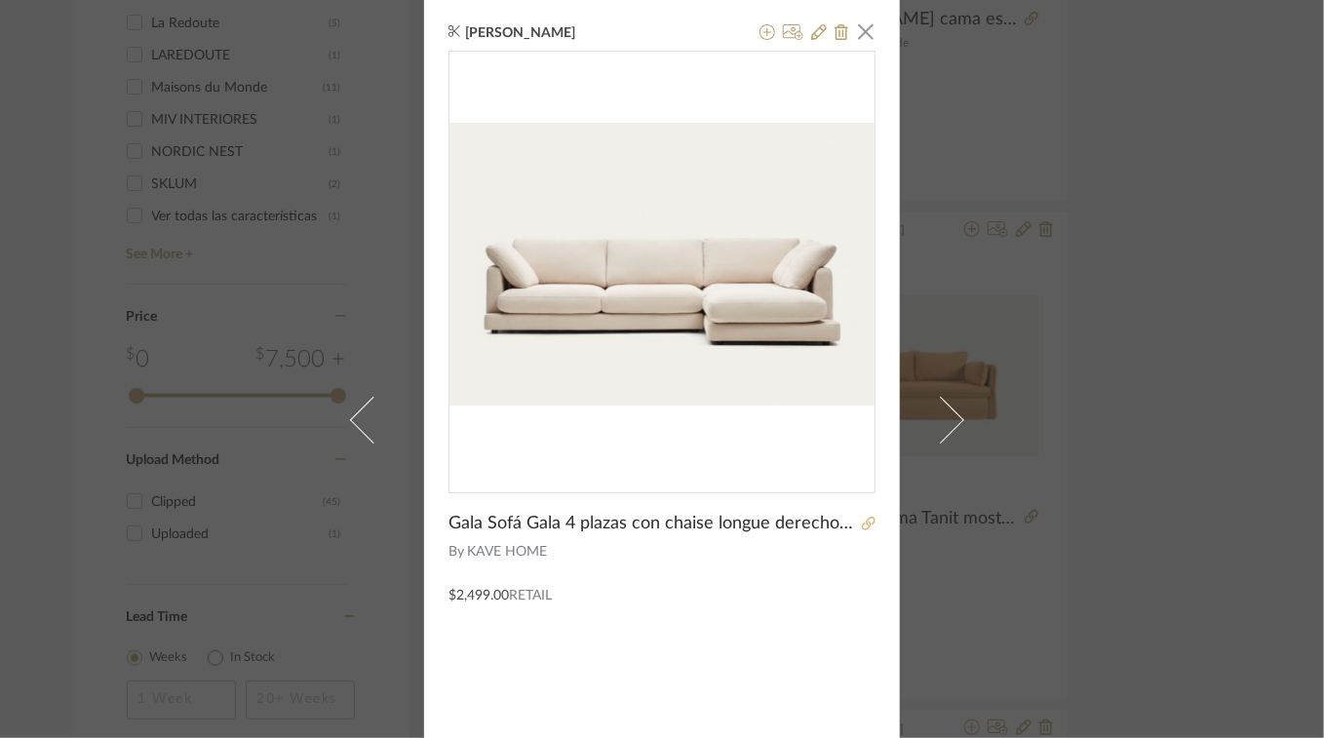
click at [862, 517] on icon at bounding box center [869, 524] width 14 height 14
click at [858, 37] on span "button" at bounding box center [865, 31] width 39 height 39
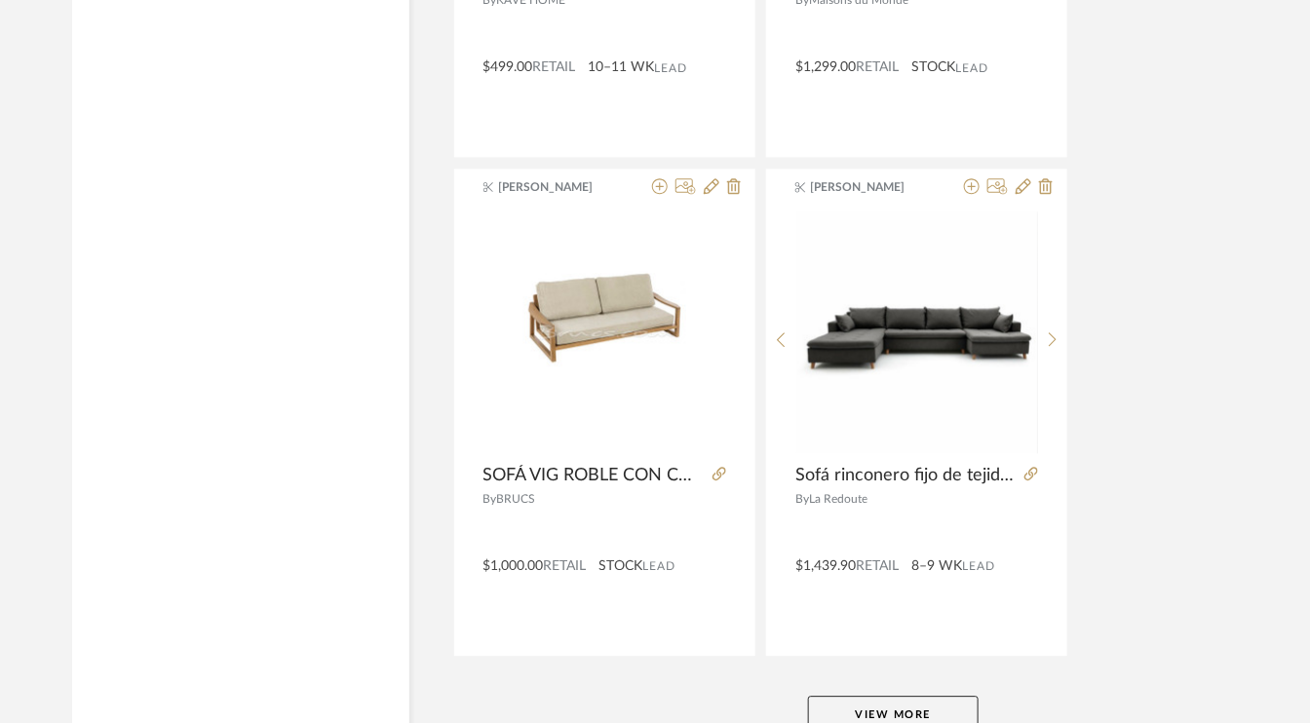
scroll to position [8889, 0]
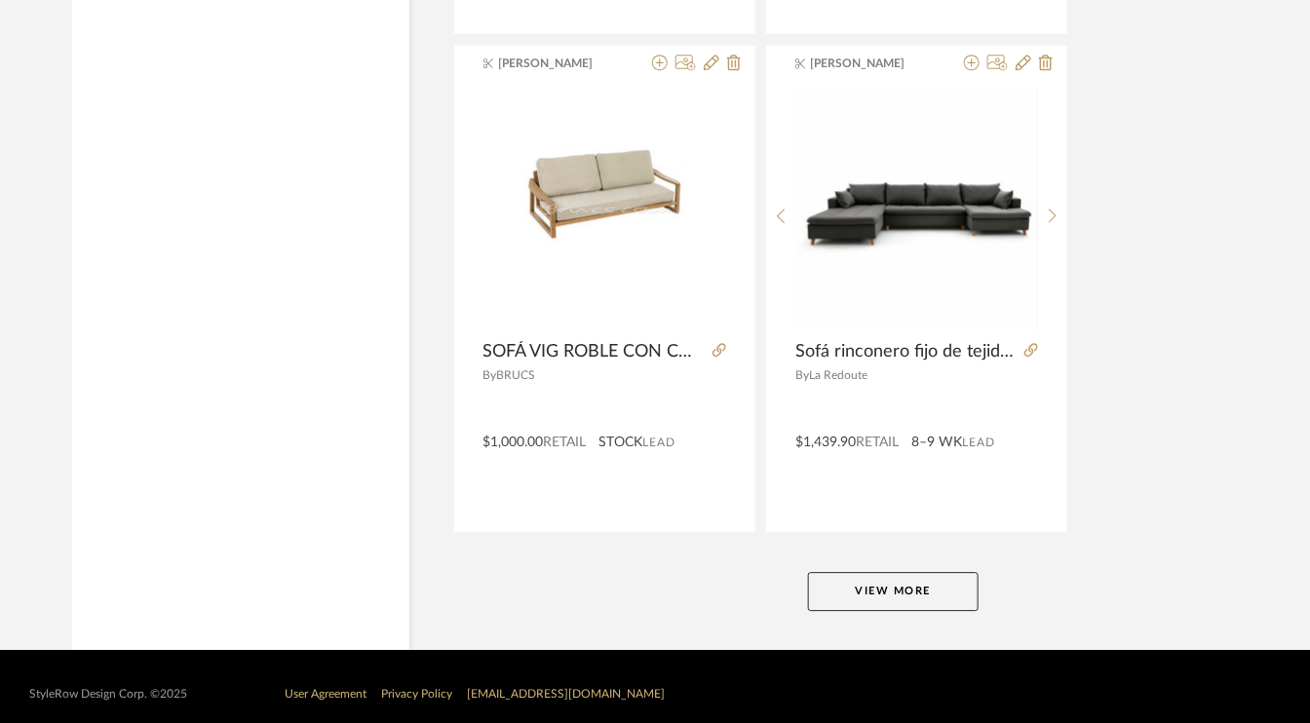
click at [914, 573] on button "View More" at bounding box center [893, 591] width 171 height 39
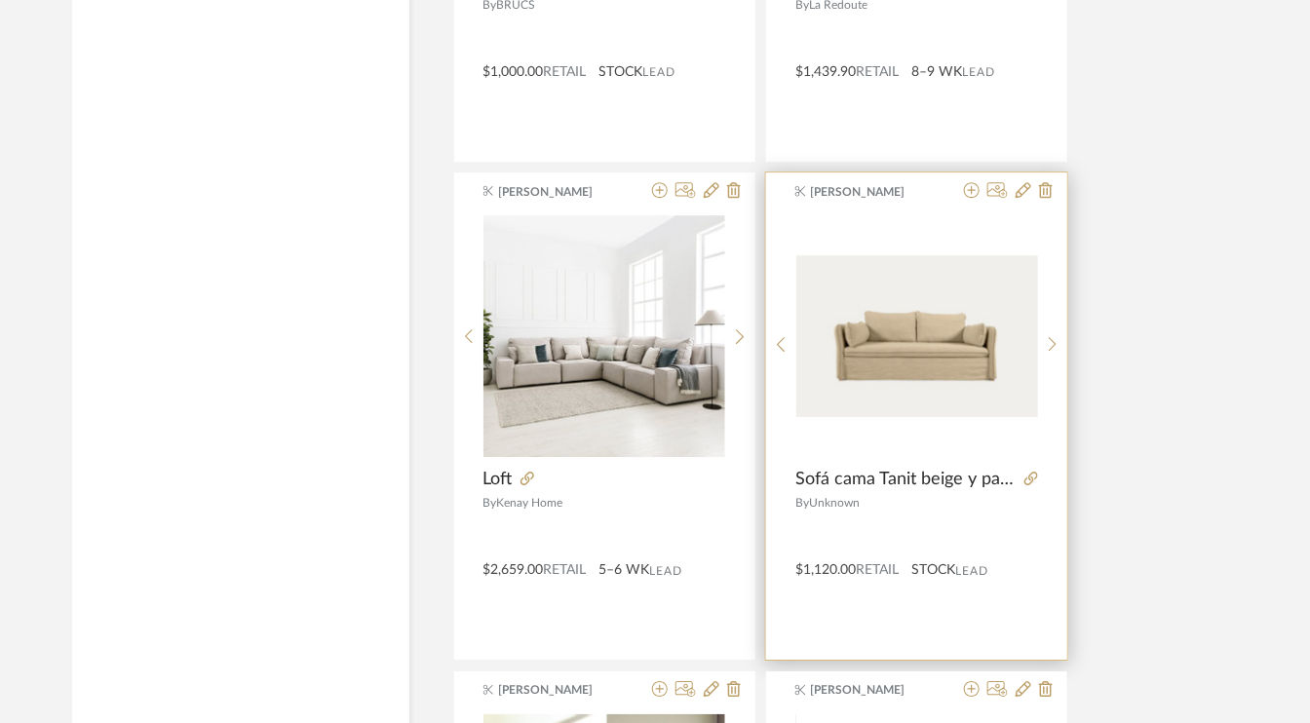
scroll to position [9182, 0]
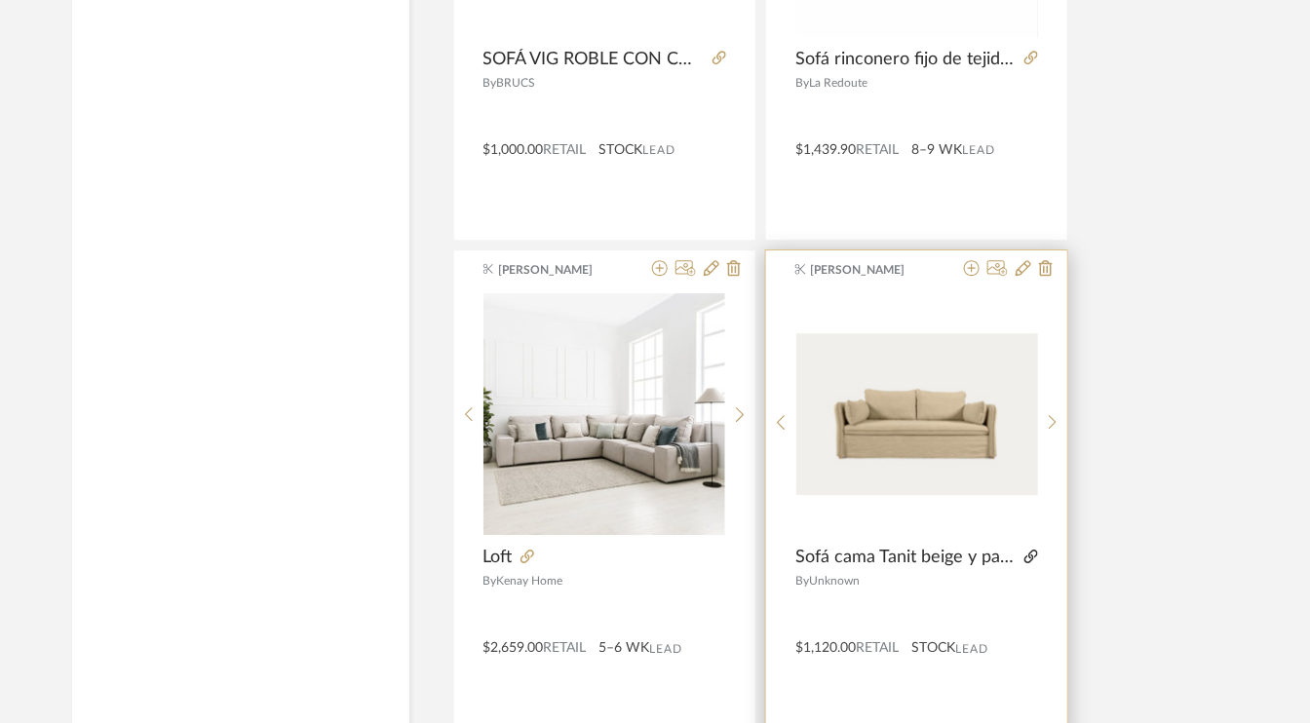
click at [1035, 550] on icon at bounding box center [1031, 557] width 14 height 14
